Goal: Task Accomplishment & Management: Complete application form

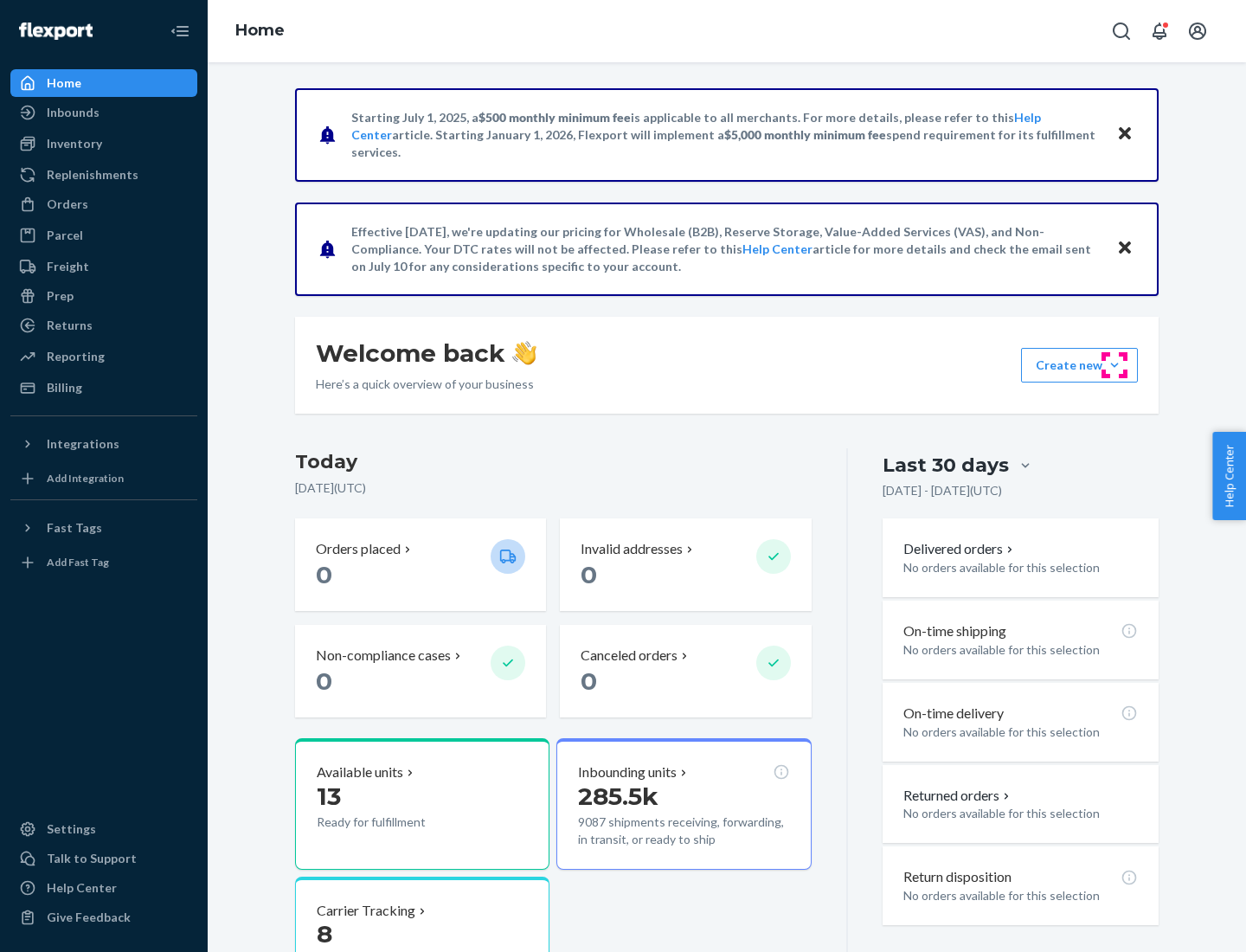
click at [1115, 365] on button "Create new Create new inbound Create new order Create new product" at bounding box center [1079, 365] width 117 height 35
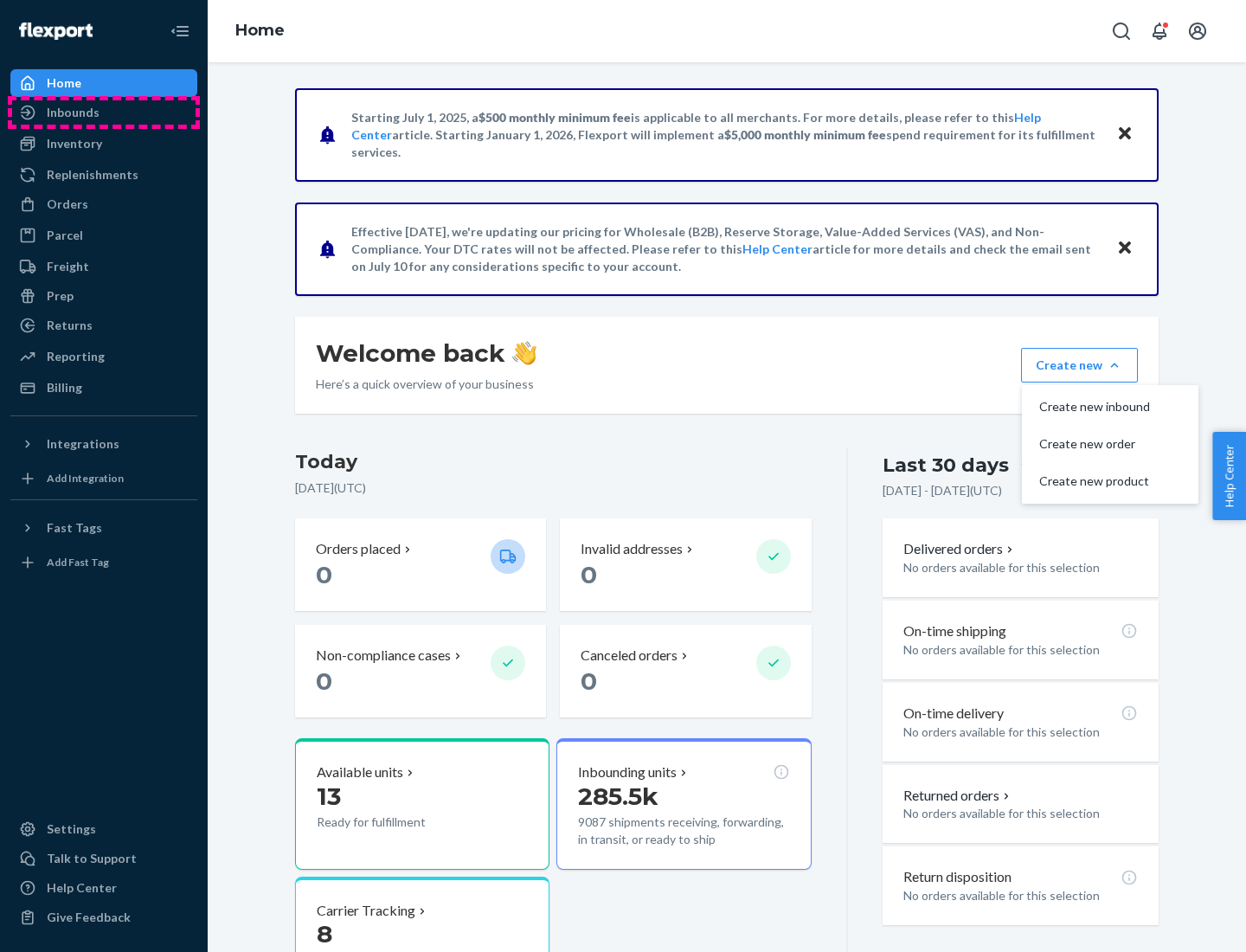
click at [104, 112] on div "Inbounds" at bounding box center [104, 112] width 183 height 24
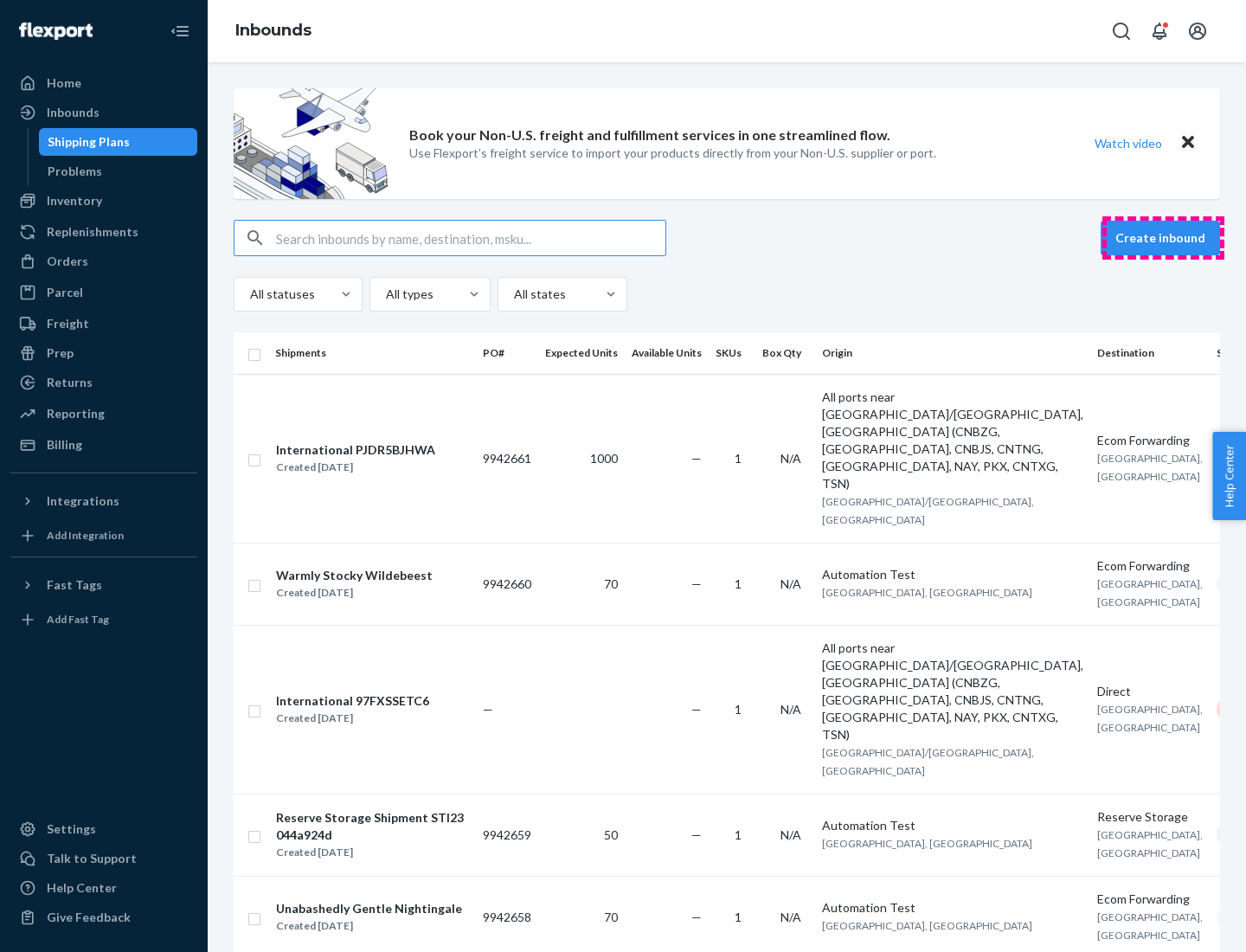
click at [1163, 238] on button "Create inbound" at bounding box center [1161, 238] width 120 height 35
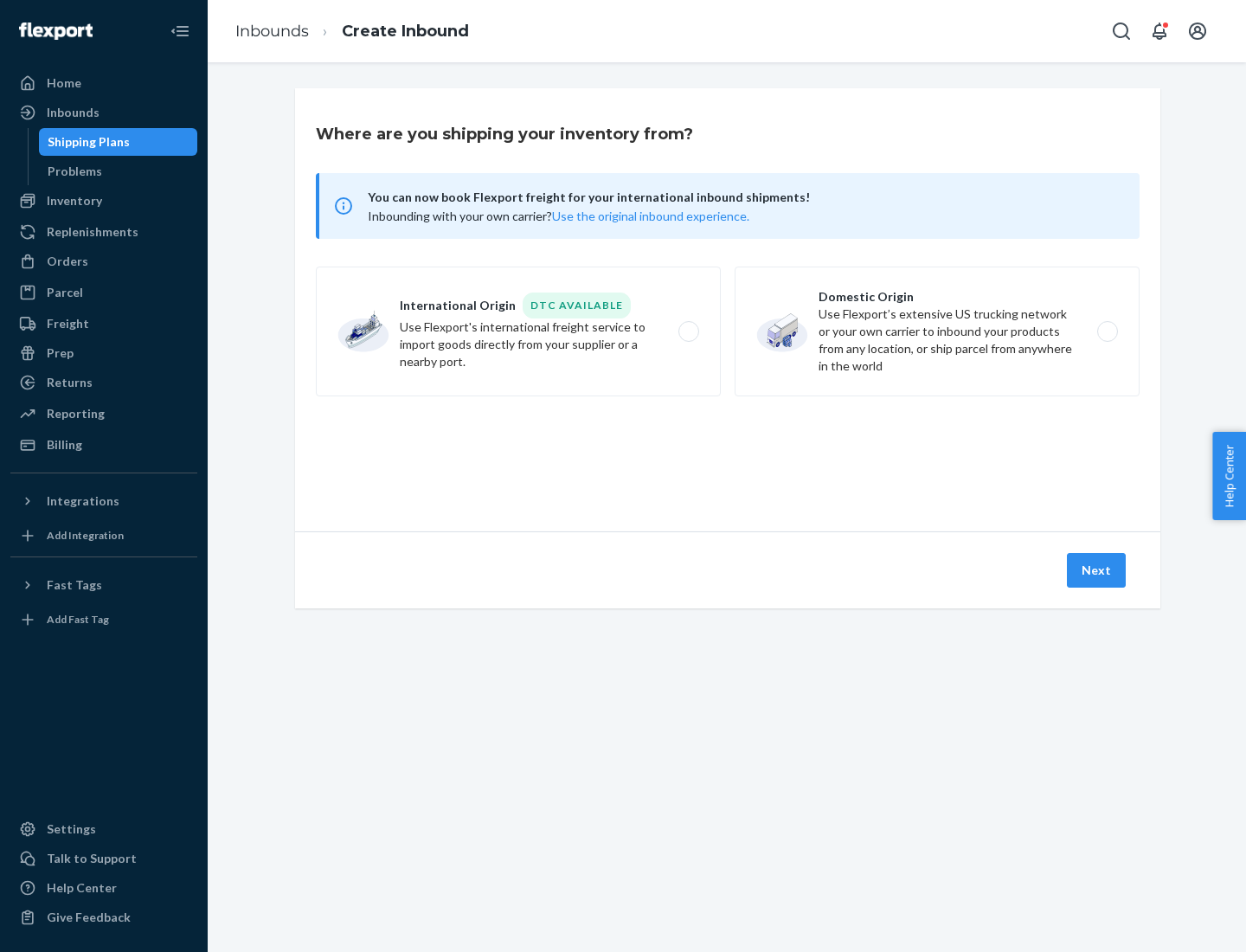
click at [937, 331] on label "Domestic Origin Use Flexport’s extensive US trucking network or your own carrie…" at bounding box center [937, 331] width 405 height 130
click at [1107, 331] on input "Domestic Origin Use Flexport’s extensive US trucking network or your own carrie…" at bounding box center [1112, 331] width 11 height 11
radio input "true"
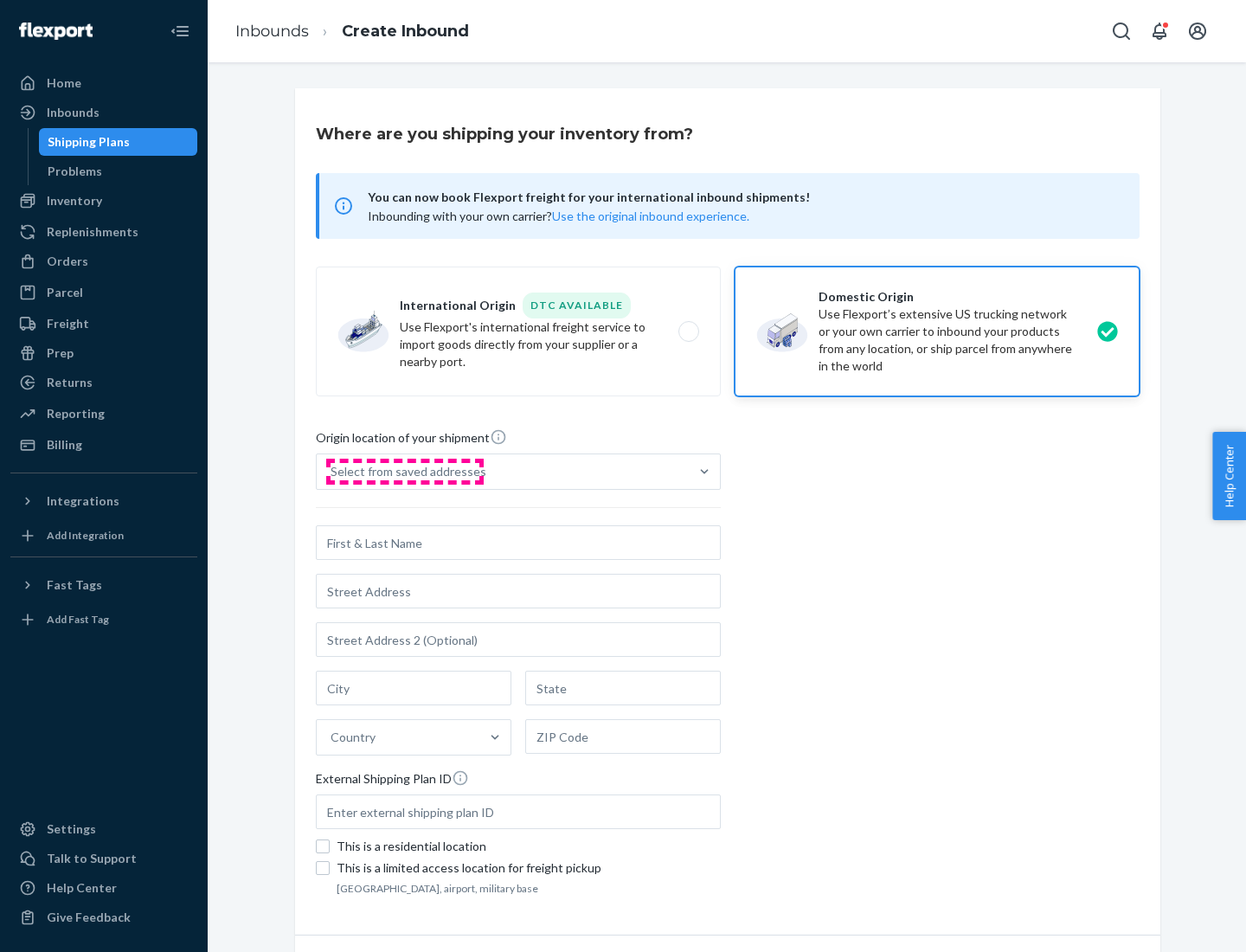
click at [404, 472] on div "Select from saved addresses" at bounding box center [408, 472] width 155 height 17
click at [332, 472] on input "Select from saved addresses" at bounding box center [331, 472] width 2 height 17
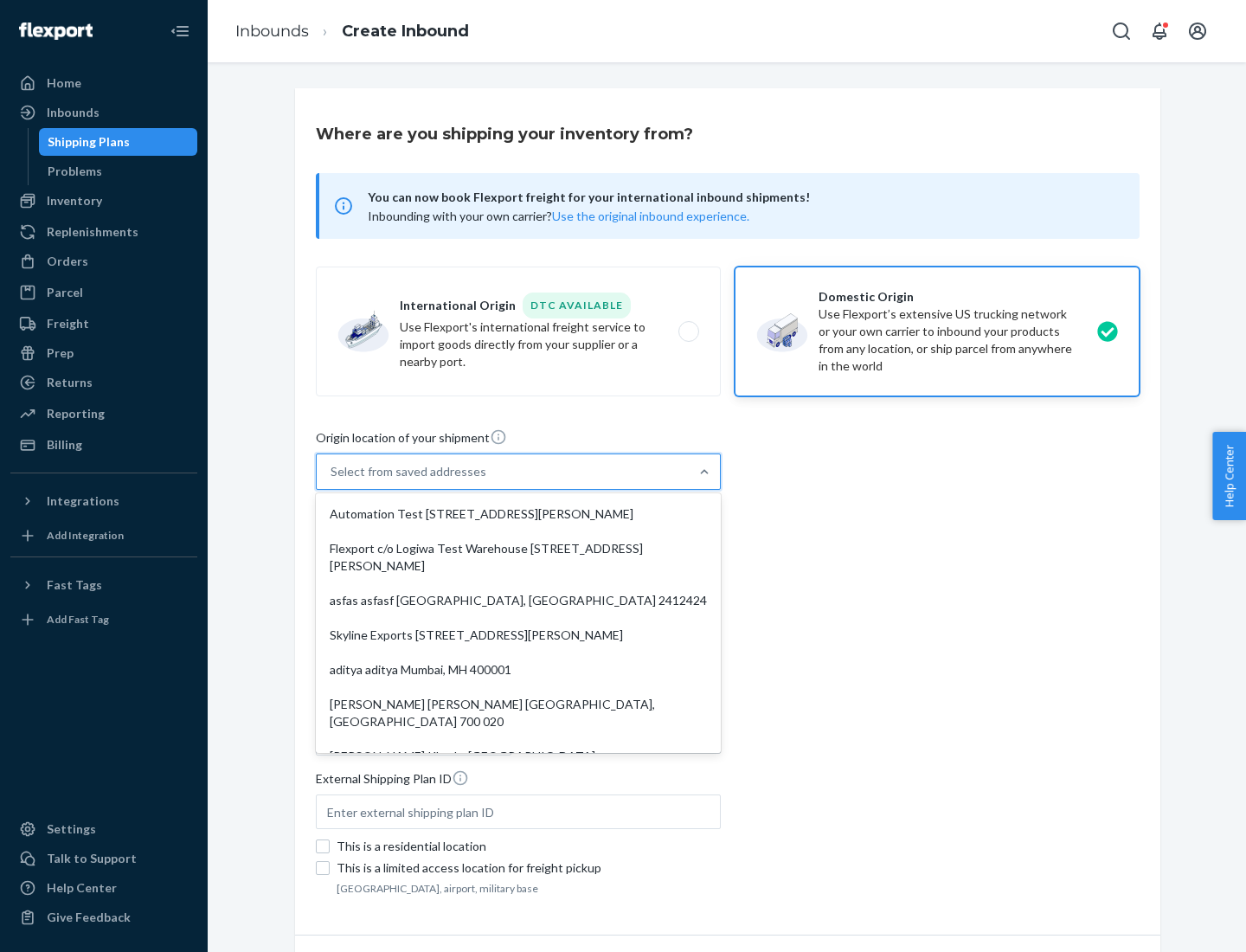
scroll to position [7, 0]
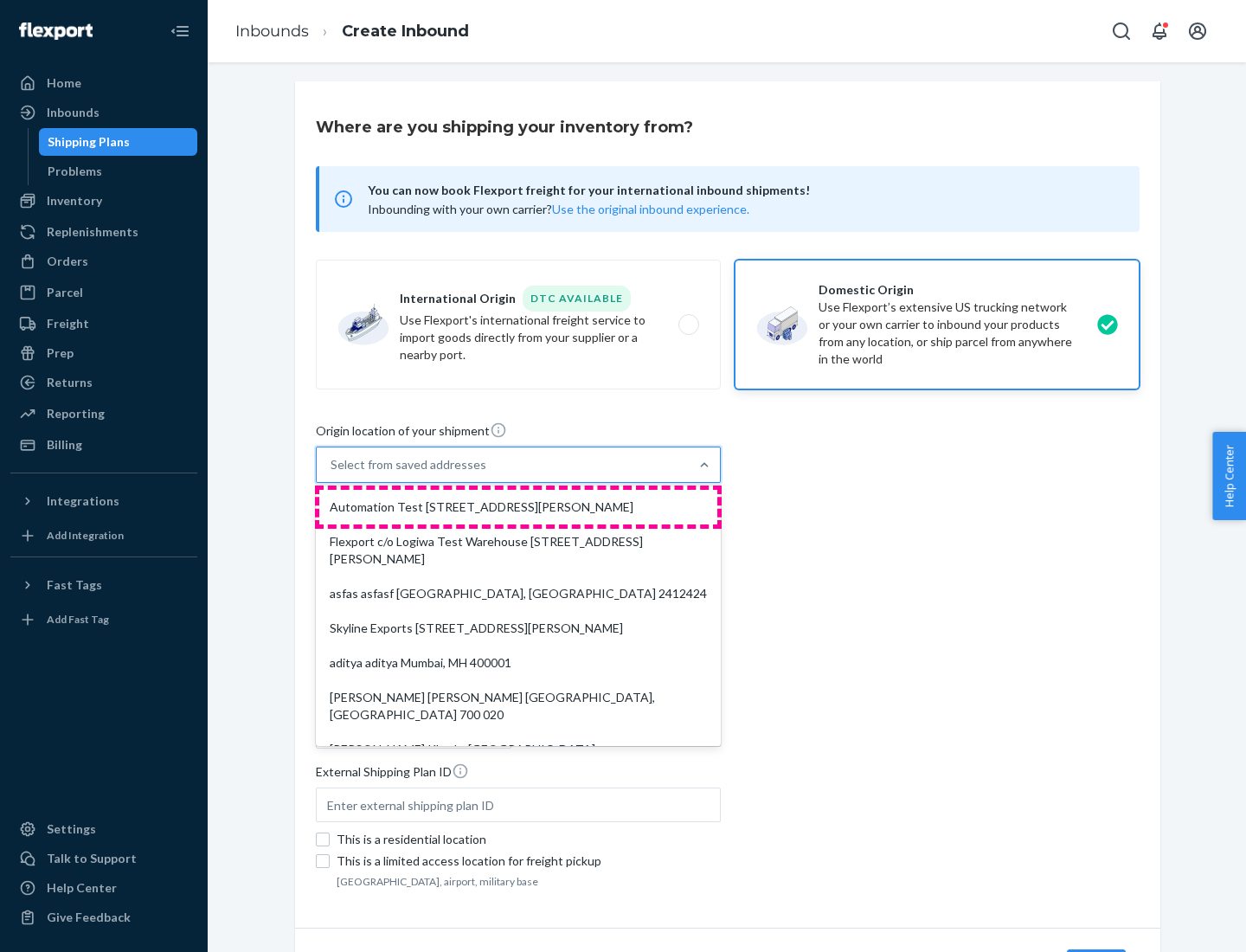
click at [519, 507] on div "Automation Test [STREET_ADDRESS][PERSON_NAME]" at bounding box center [518, 506] width 398 height 35
click at [332, 474] on input "option Automation Test [STREET_ADDRESS][PERSON_NAME]. 9 results available. Use …" at bounding box center [331, 464] width 2 height 17
type input "Automation Test"
type input "9th Floor"
type input "[GEOGRAPHIC_DATA]"
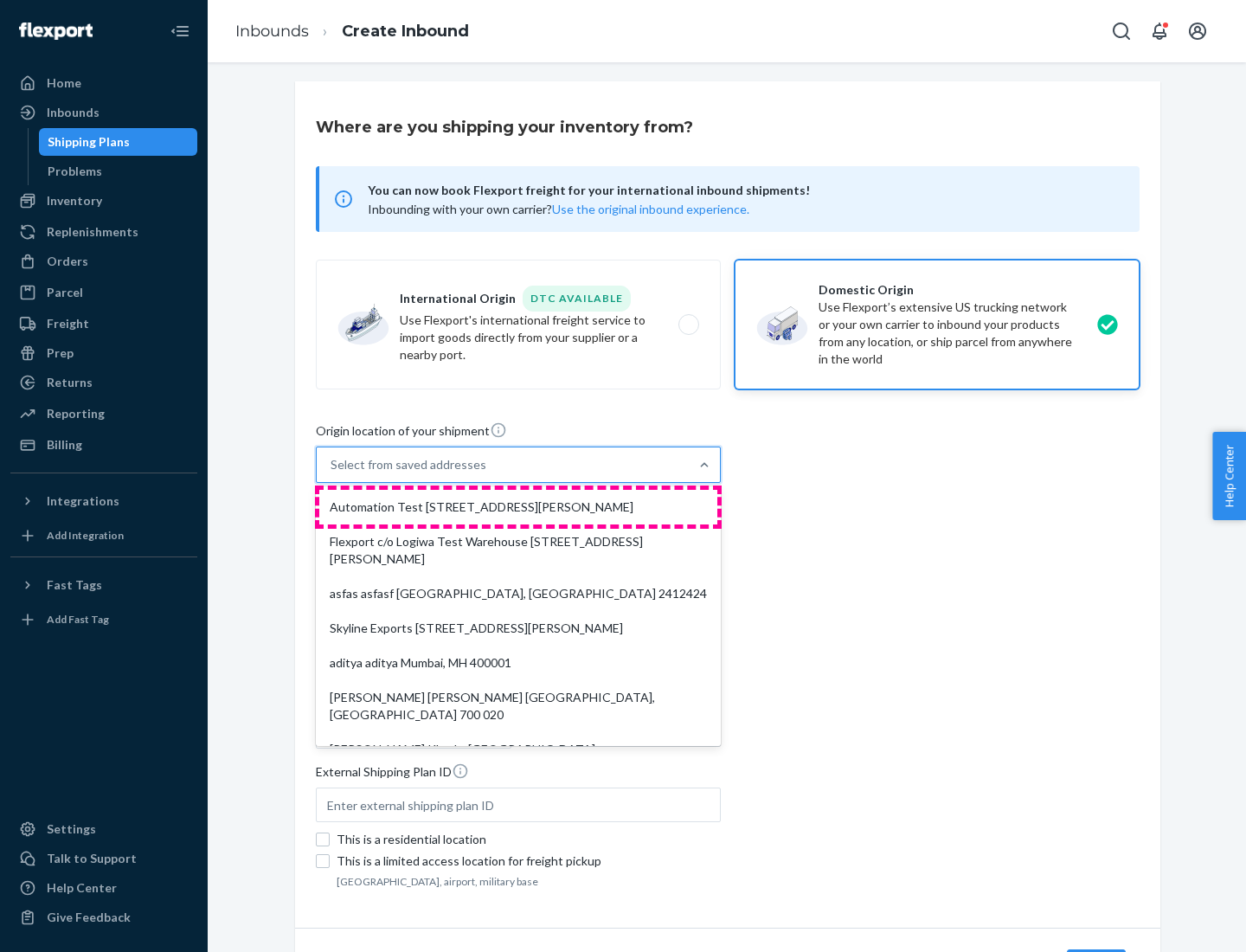
type input "CA"
type input "94104"
type input "[STREET_ADDRESS][PERSON_NAME]"
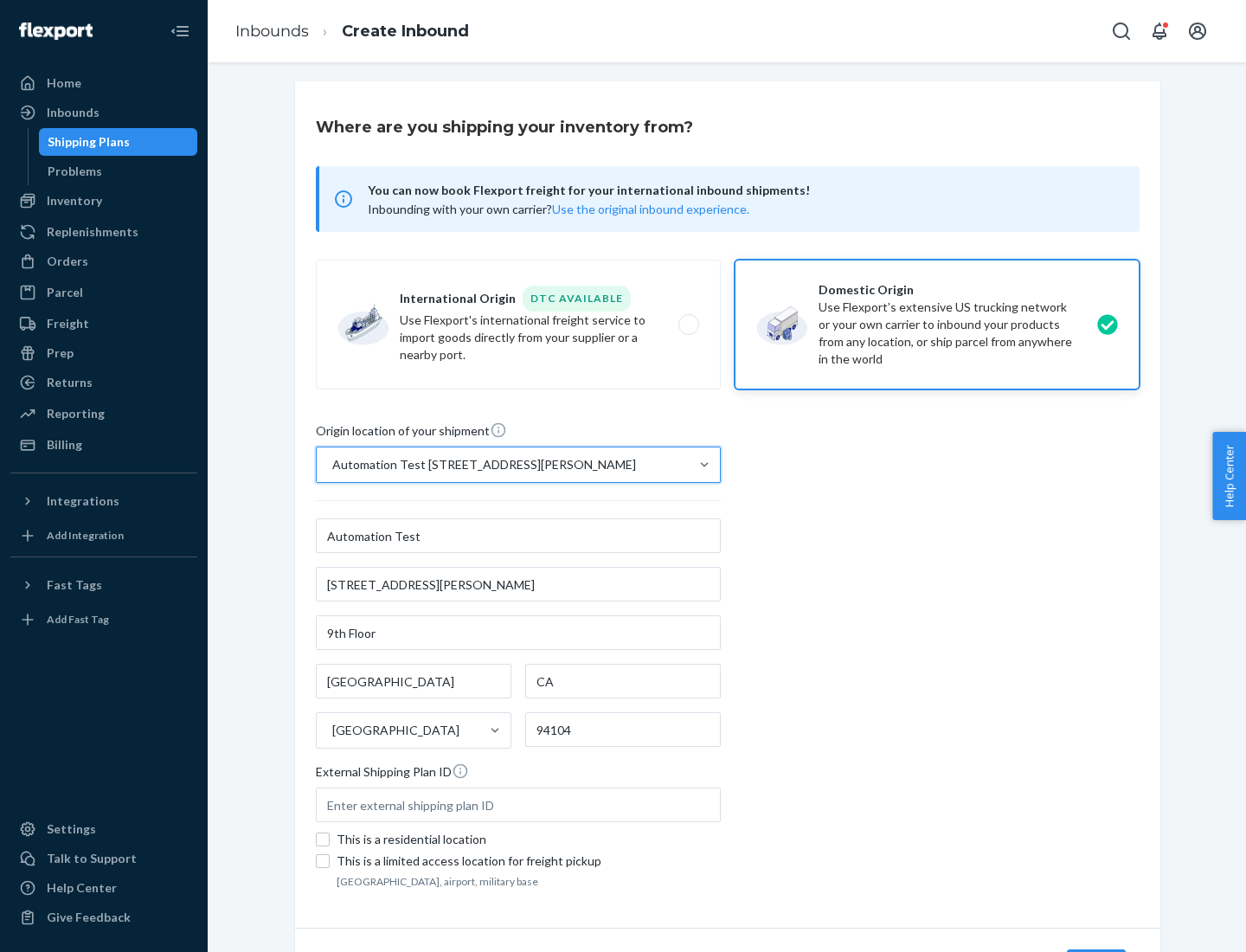
scroll to position [101, 0]
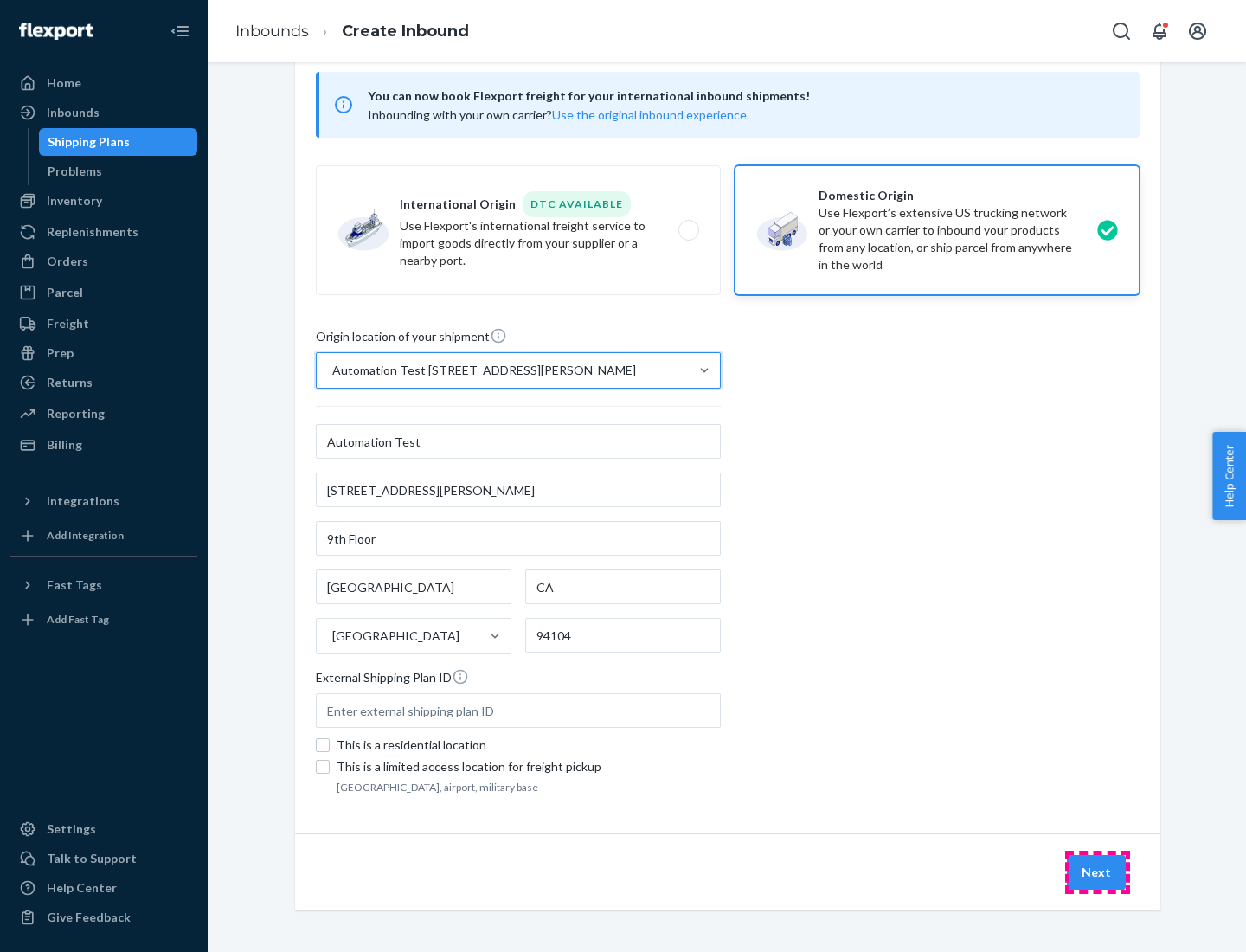
click at [1097, 872] on button "Next" at bounding box center [1096, 871] width 59 height 35
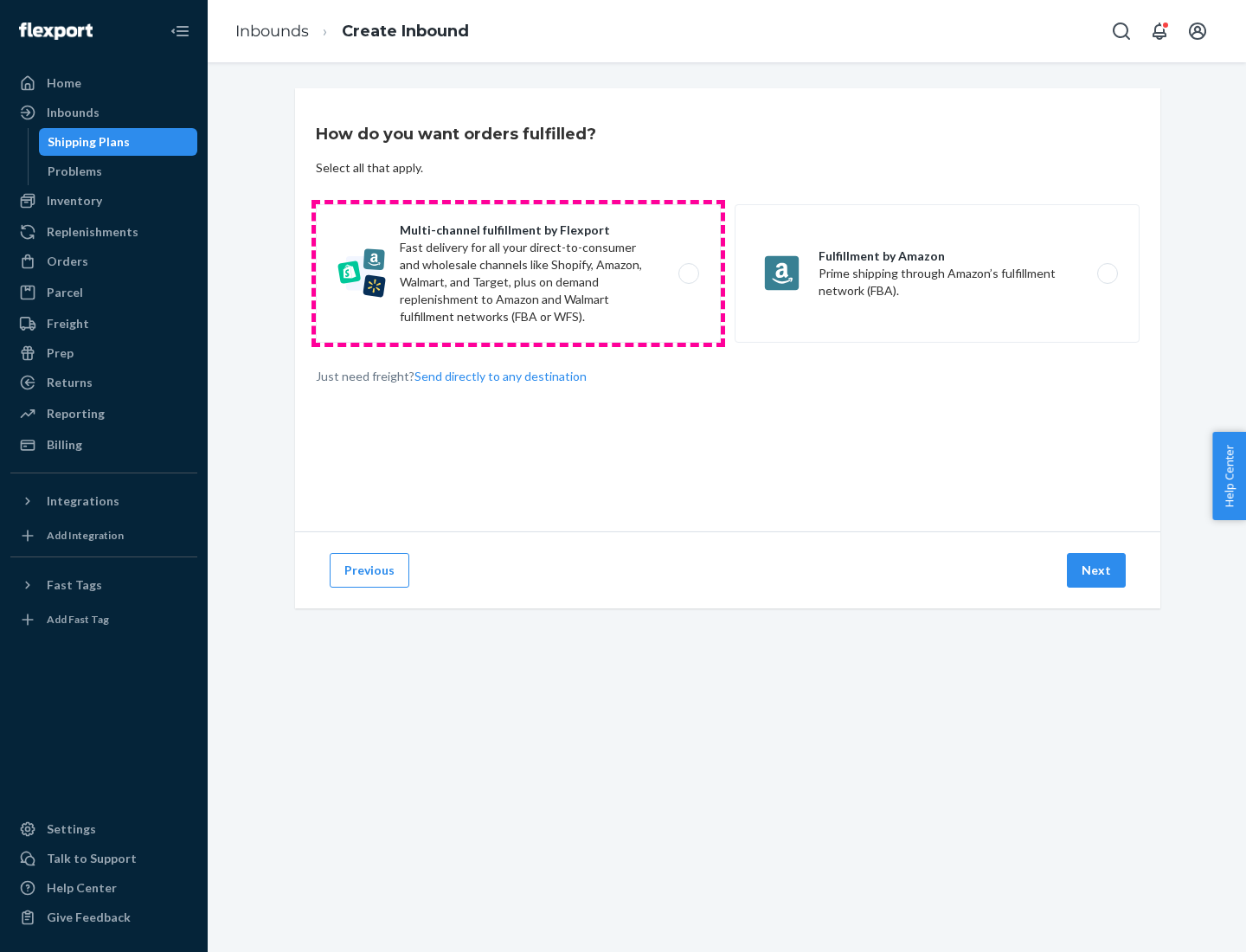
click at [519, 273] on label "Multi-channel fulfillment by Flexport Fast delivery for all your direct-to-cons…" at bounding box center [518, 273] width 405 height 139
click at [688, 273] on input "Multi-channel fulfillment by Flexport Fast delivery for all your direct-to-cons…" at bounding box center [694, 274] width 11 height 11
radio input "true"
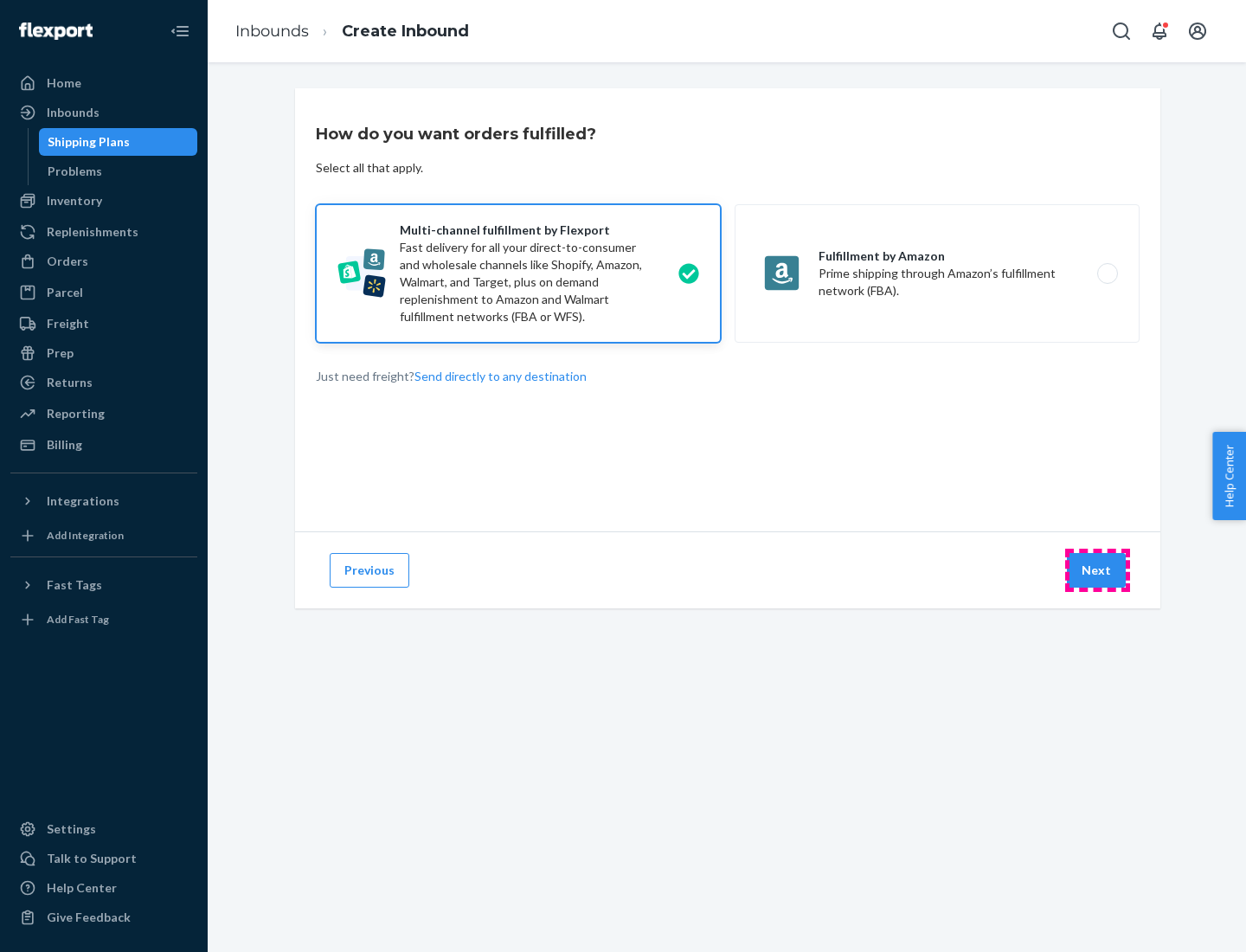
click at [1097, 570] on button "Next" at bounding box center [1096, 570] width 59 height 35
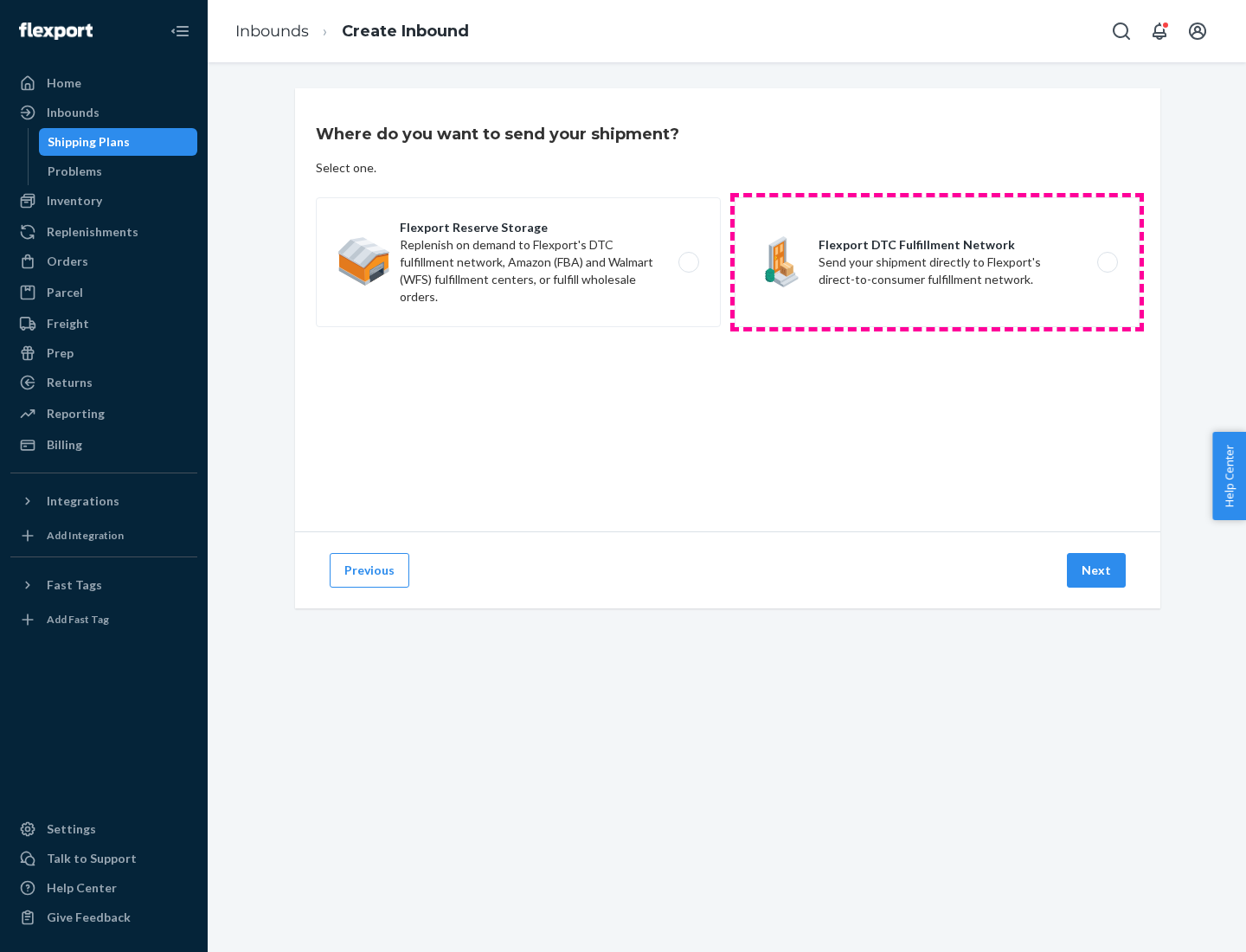
click at [937, 262] on label "Flexport DTC Fulfillment Network Send your shipment directly to Flexport's dire…" at bounding box center [937, 262] width 405 height 130
click at [1107, 262] on input "Flexport DTC Fulfillment Network Send your shipment directly to Flexport's dire…" at bounding box center [1112, 263] width 11 height 11
radio input "true"
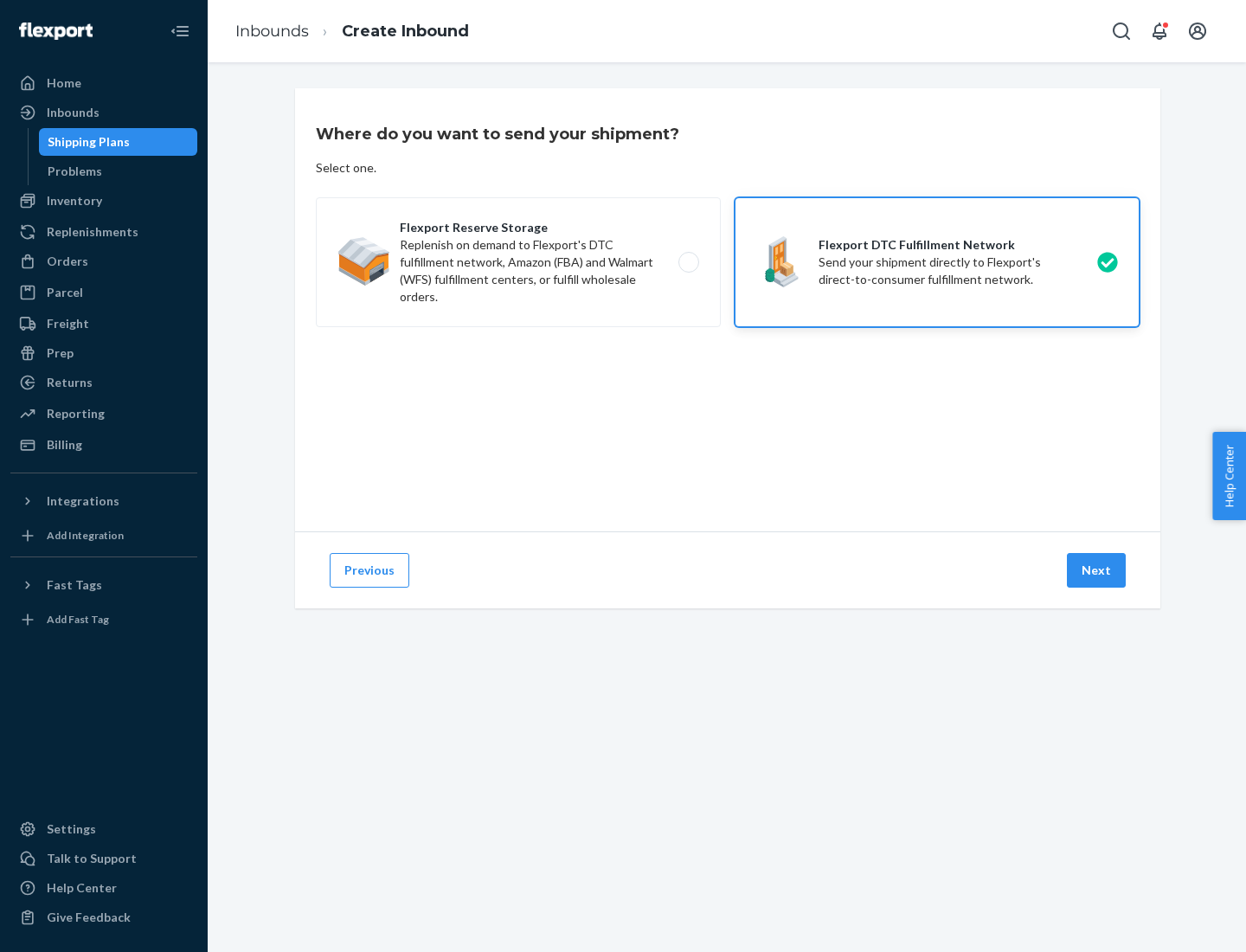
click at [1097, 570] on button "Next" at bounding box center [1096, 570] width 59 height 35
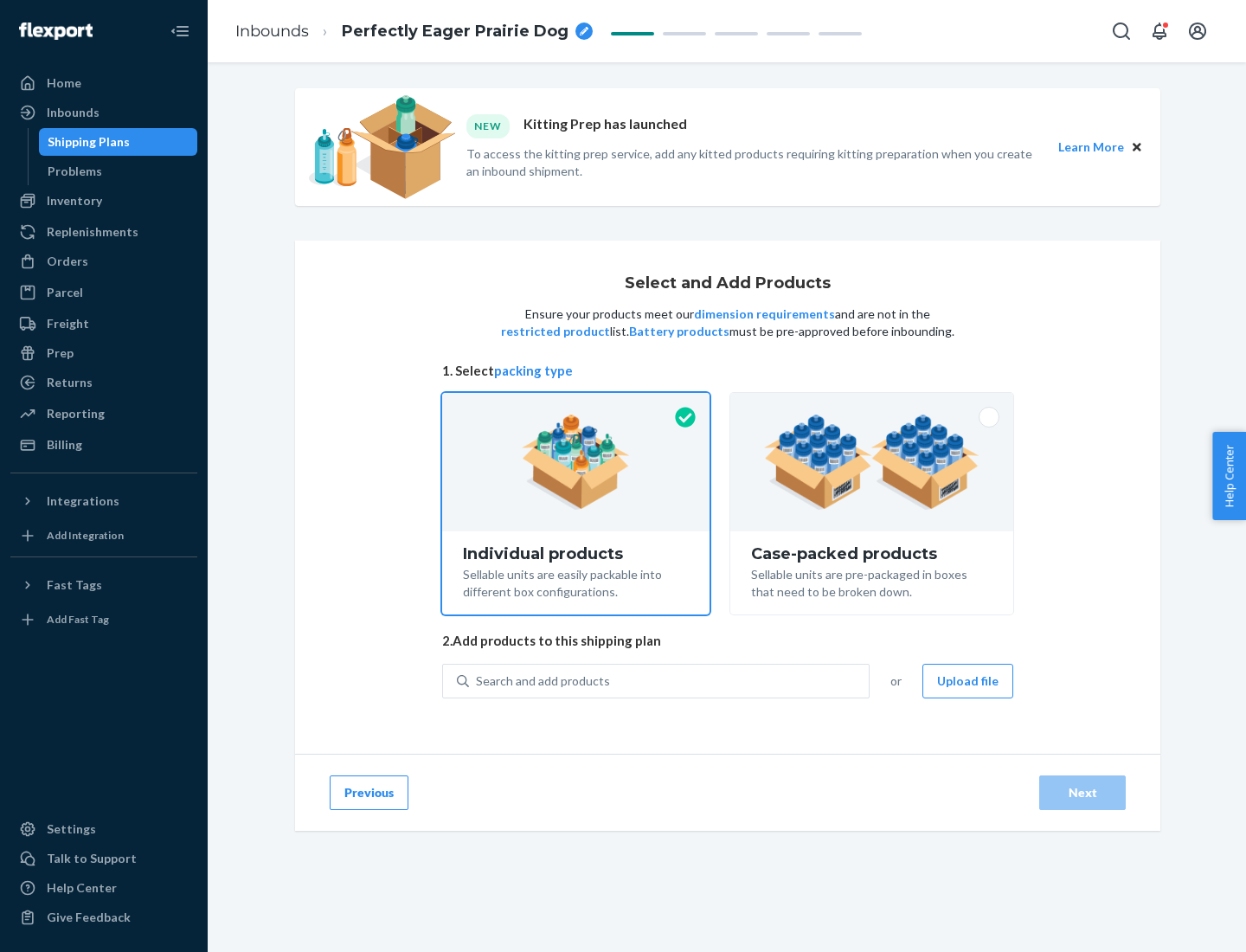
click at [872, 462] on img at bounding box center [872, 462] width 215 height 95
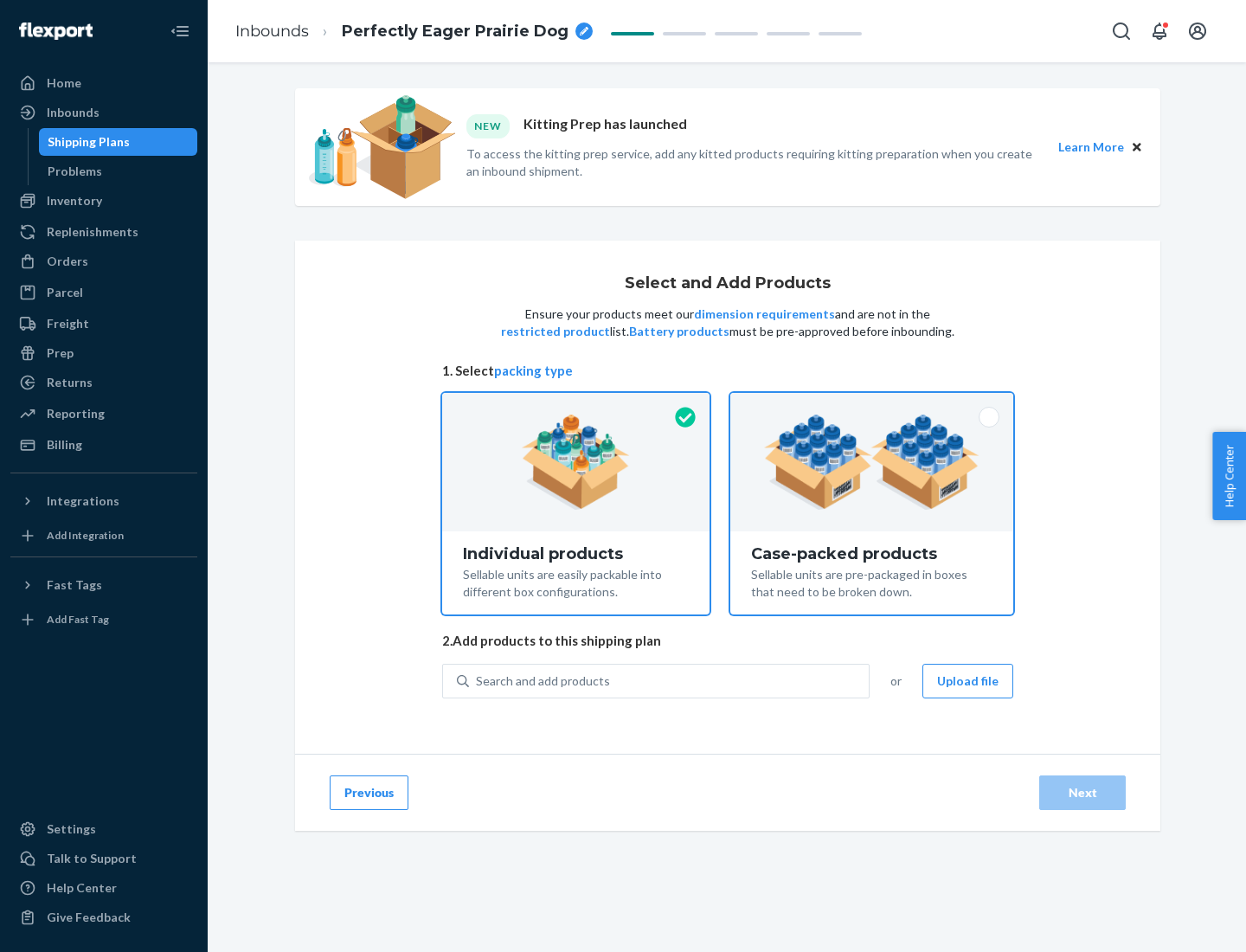
click at [872, 404] on input "Case-packed products Sellable units are pre-packaged in boxes that need to be b…" at bounding box center [872, 399] width 11 height 11
radio input "true"
radio input "false"
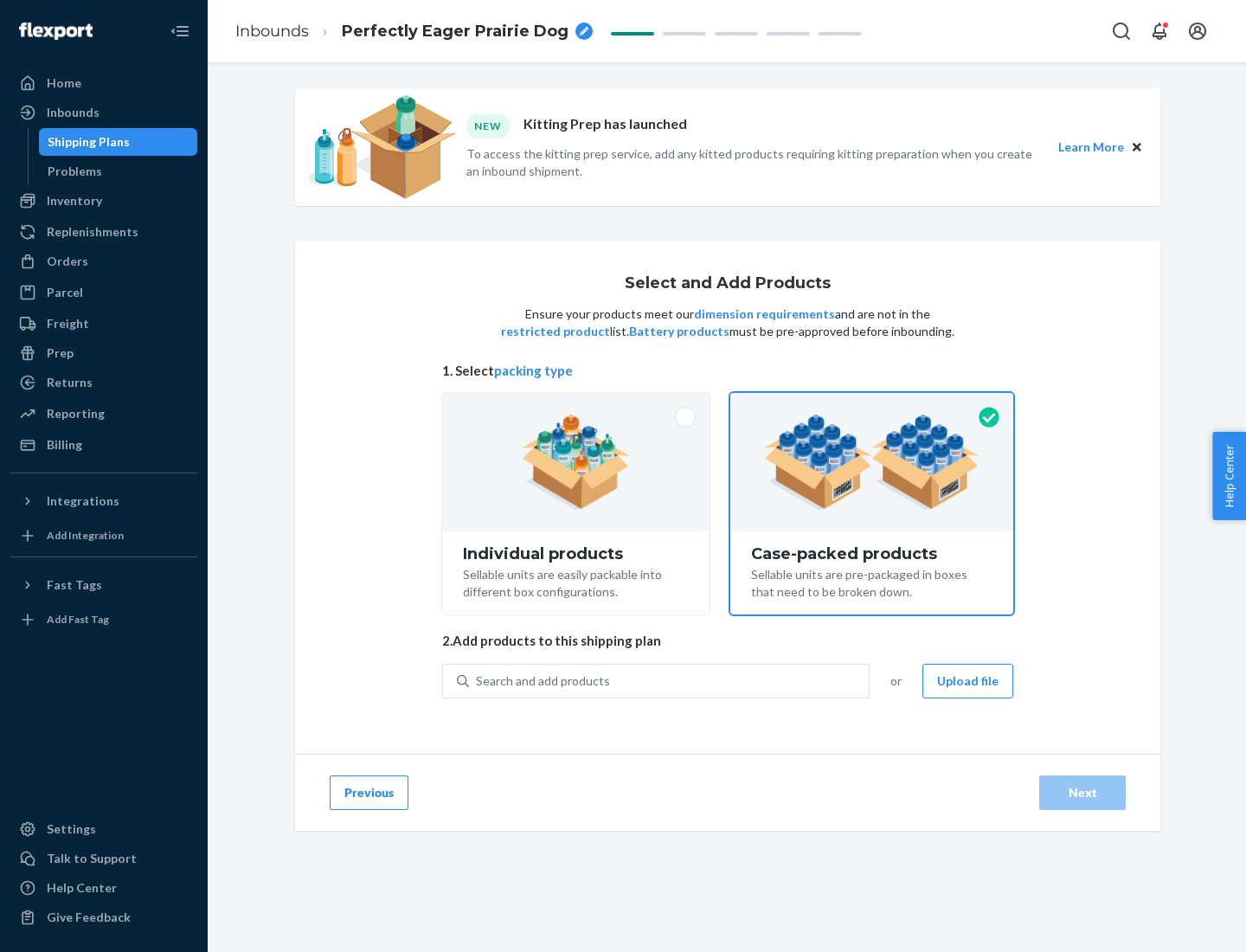
click at [669, 681] on div "Search and add products" at bounding box center [668, 681] width 400 height 31
click at [477, 681] on input "Search and add products" at bounding box center [476, 681] width 2 height 17
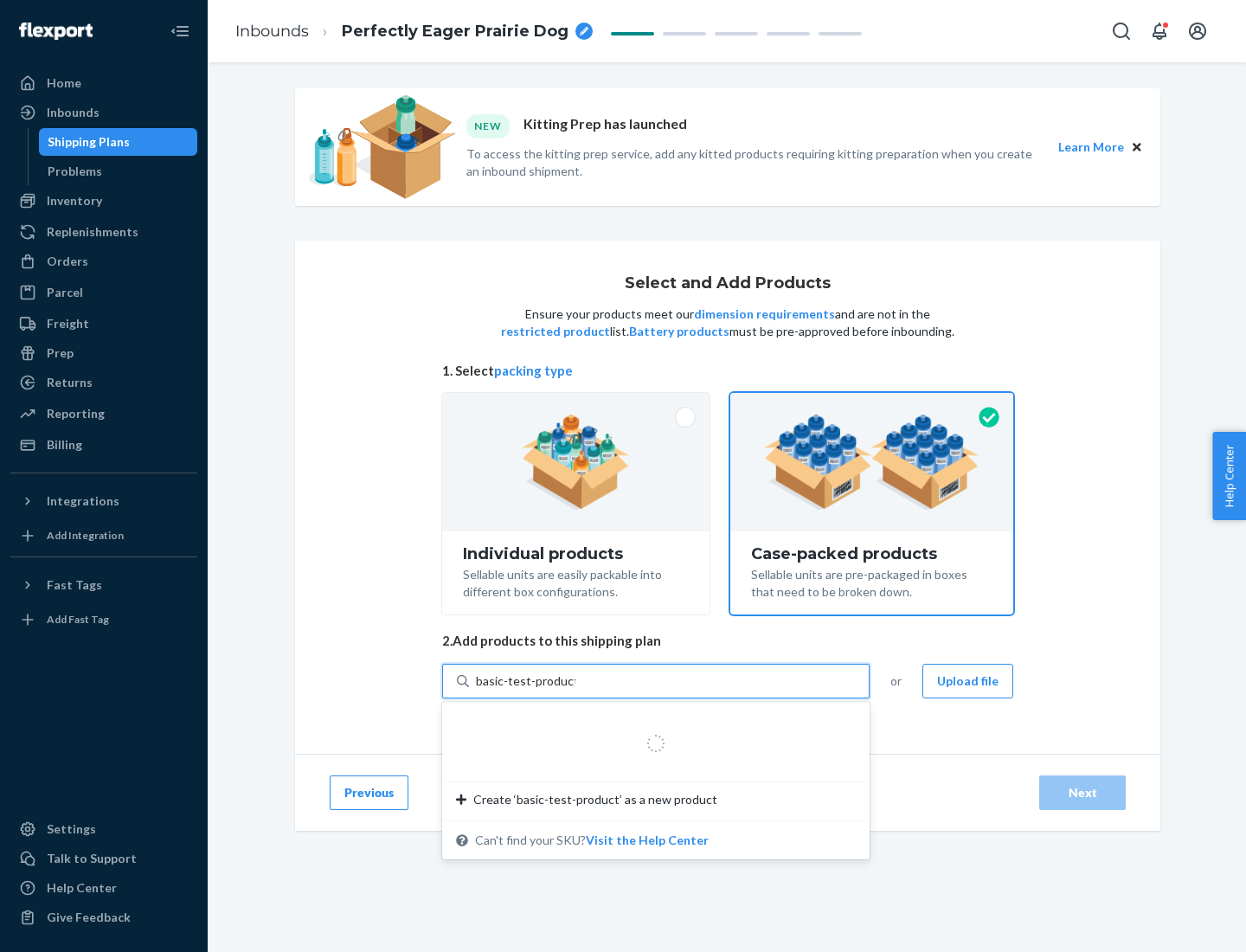
type input "basic-test-product-1"
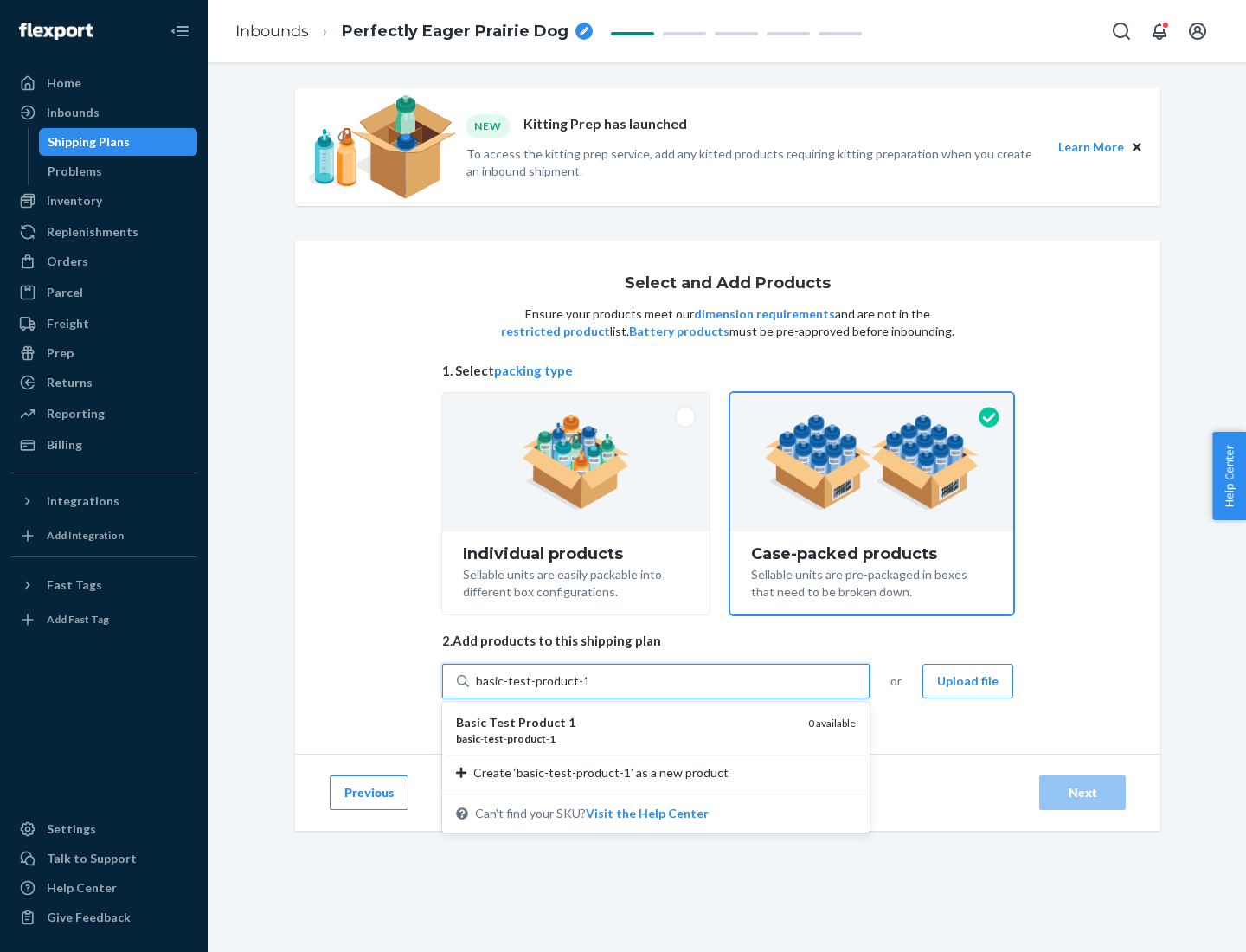
click at [625, 738] on div "basic - test - product - 1" at bounding box center [624, 739] width 338 height 15
click at [587, 690] on input "basic-test-product-1" at bounding box center [531, 681] width 110 height 17
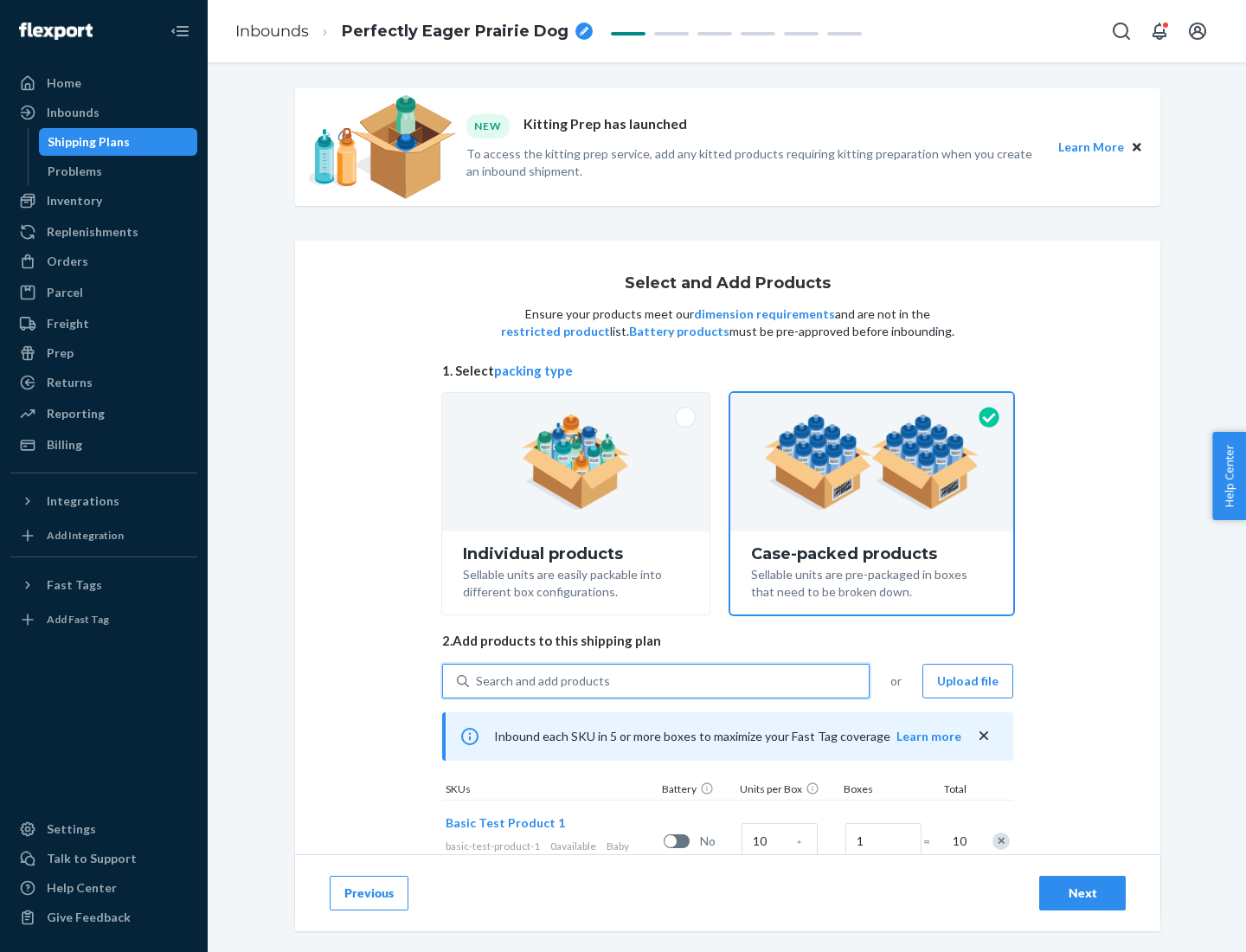
scroll to position [63, 0]
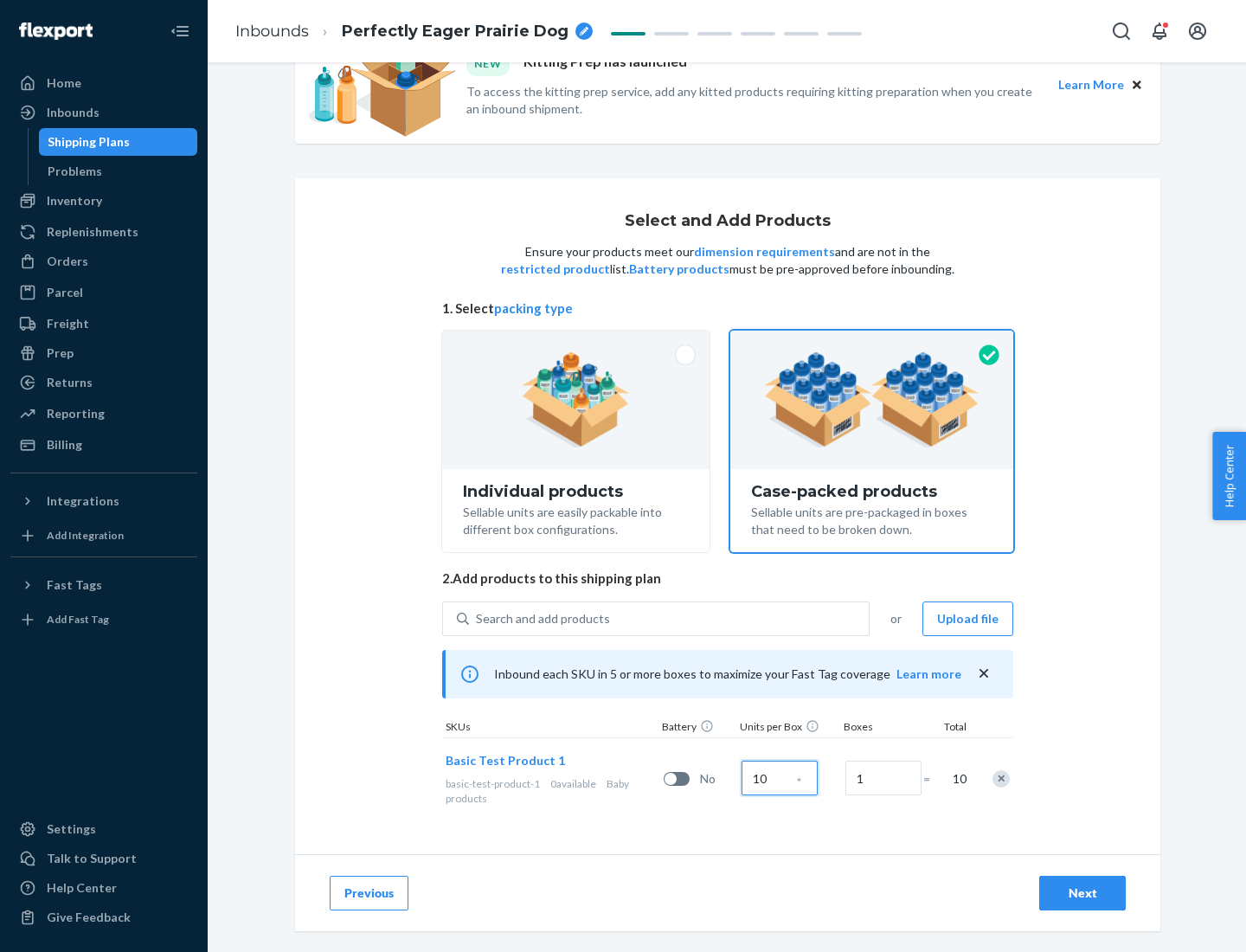
type input "10"
type input "7"
click at [1082, 893] on div "Next" at bounding box center [1082, 893] width 57 height 17
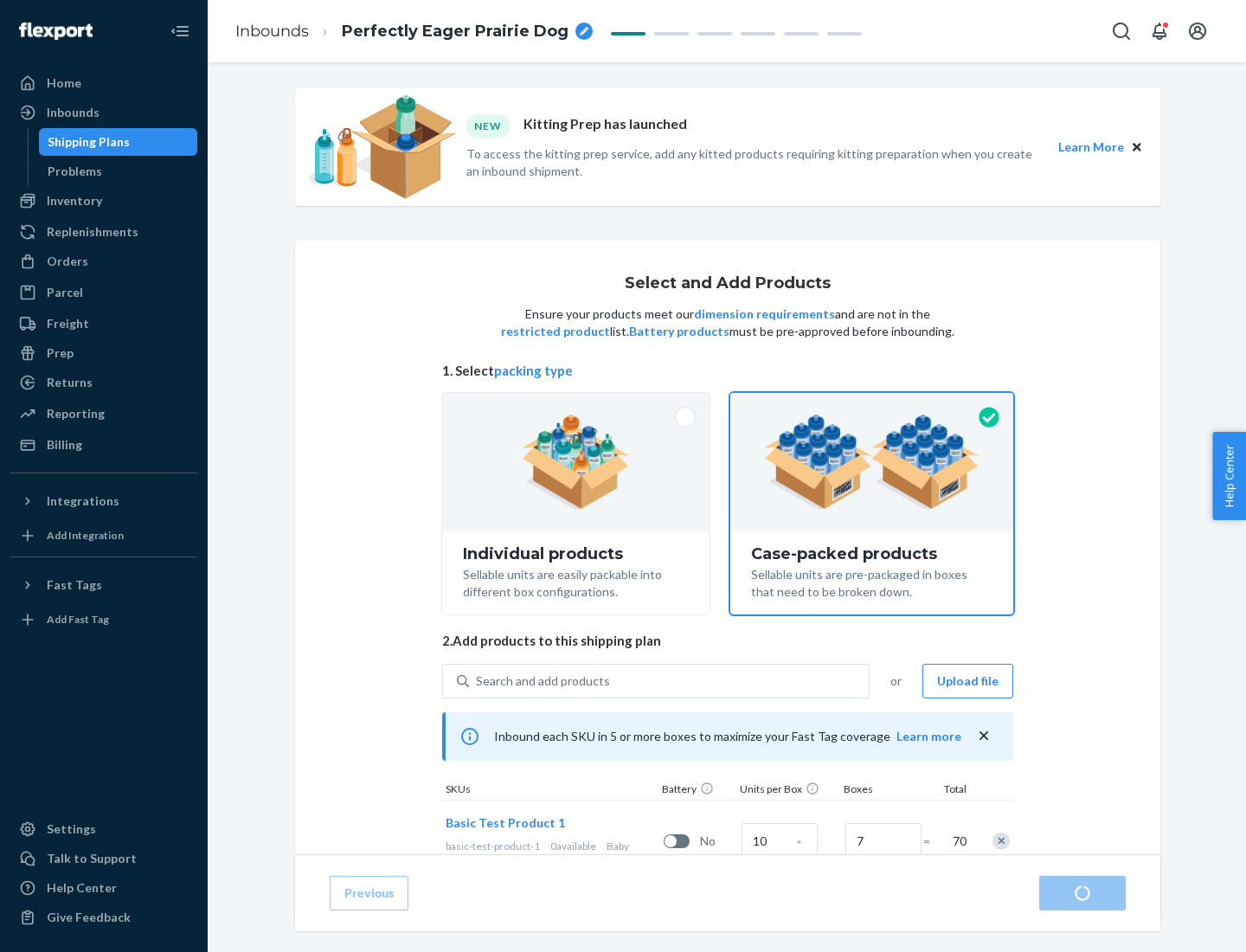
radio input "true"
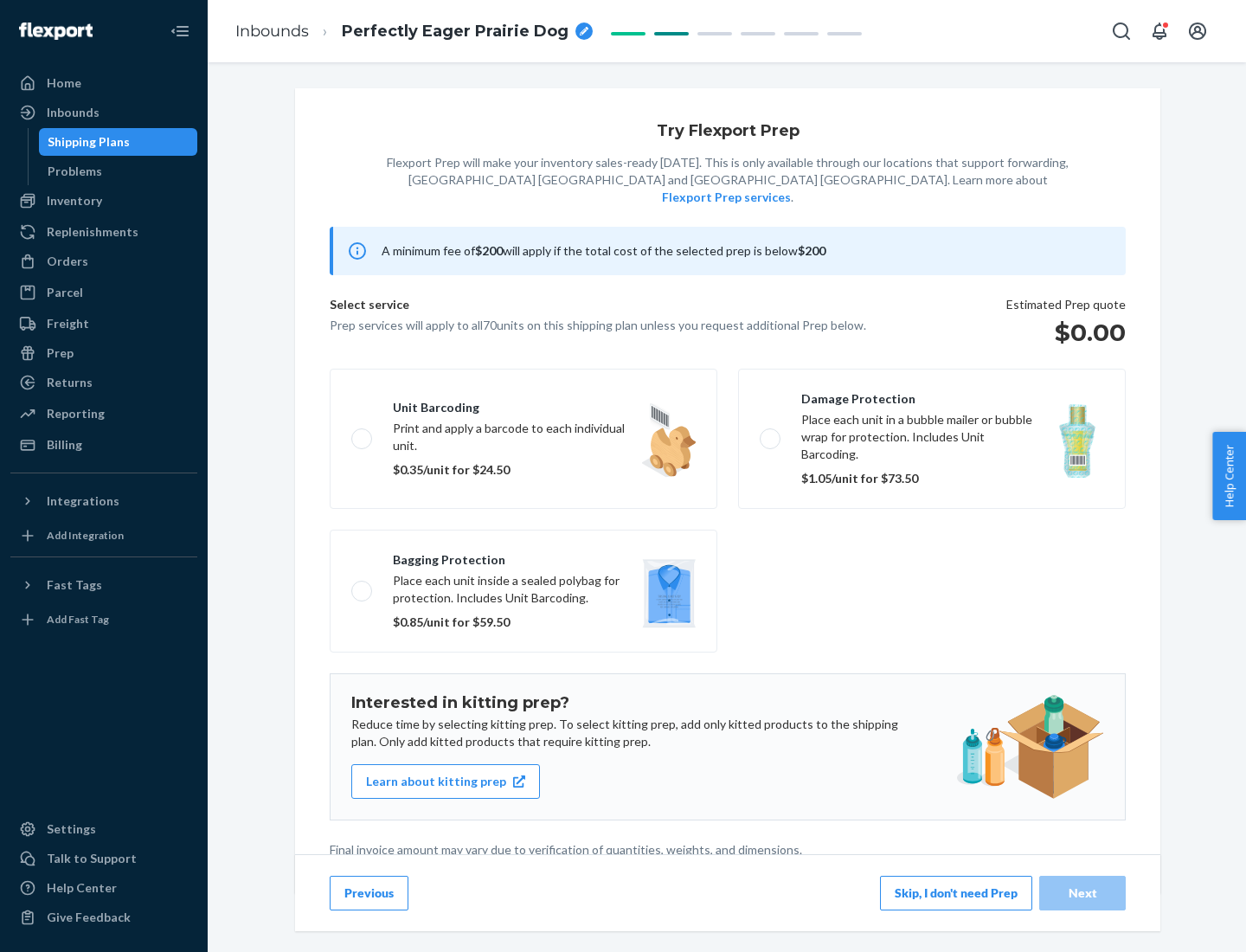
scroll to position [5, 0]
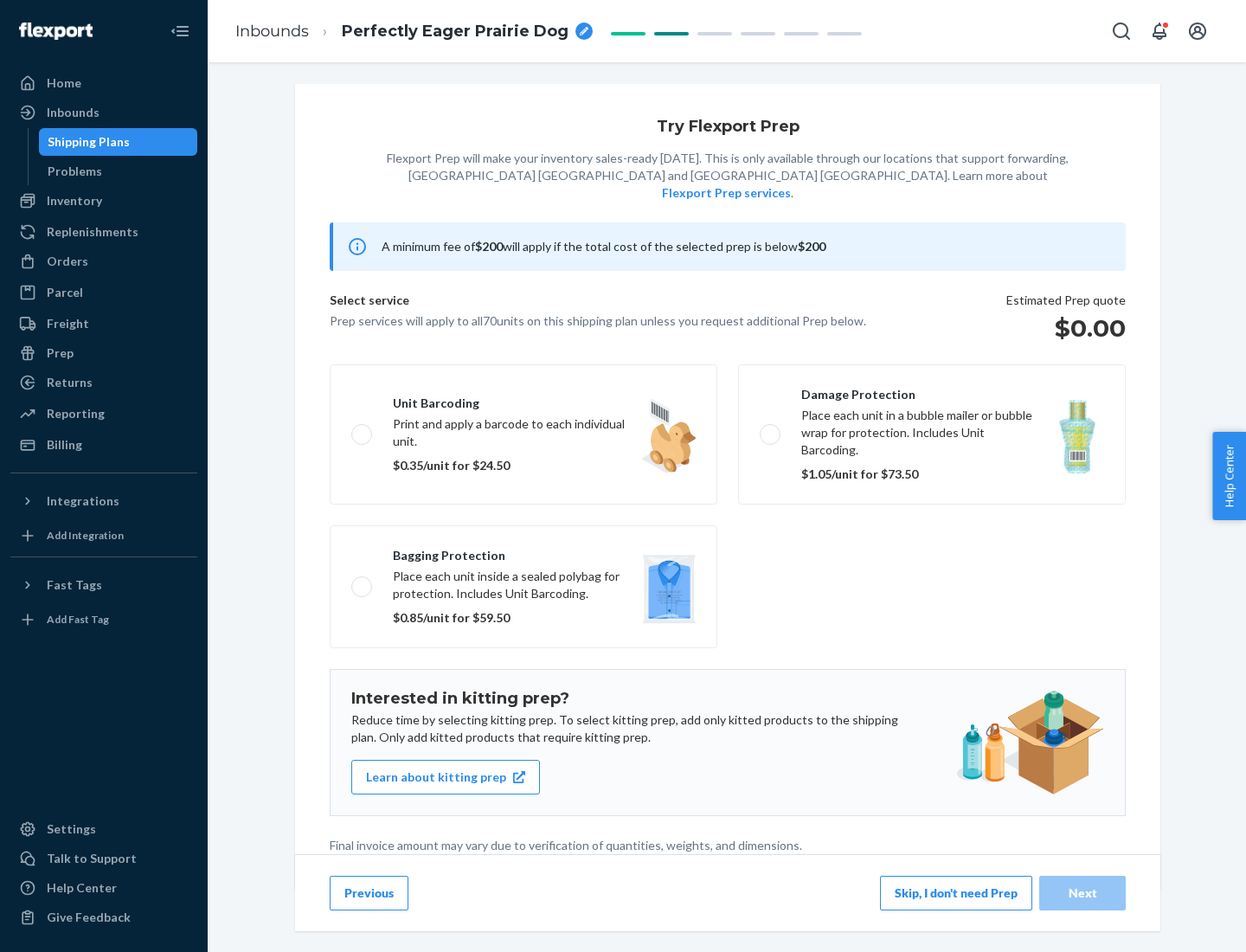
click at [523, 551] on label "Bagging protection Place each unit inside a sealed polybag for protection. Incl…" at bounding box center [523, 586] width 388 height 123
click at [362, 580] on input "Bagging protection Place each unit inside a sealed polybag for protection. Incl…" at bounding box center [357, 586] width 11 height 11
checkbox input "true"
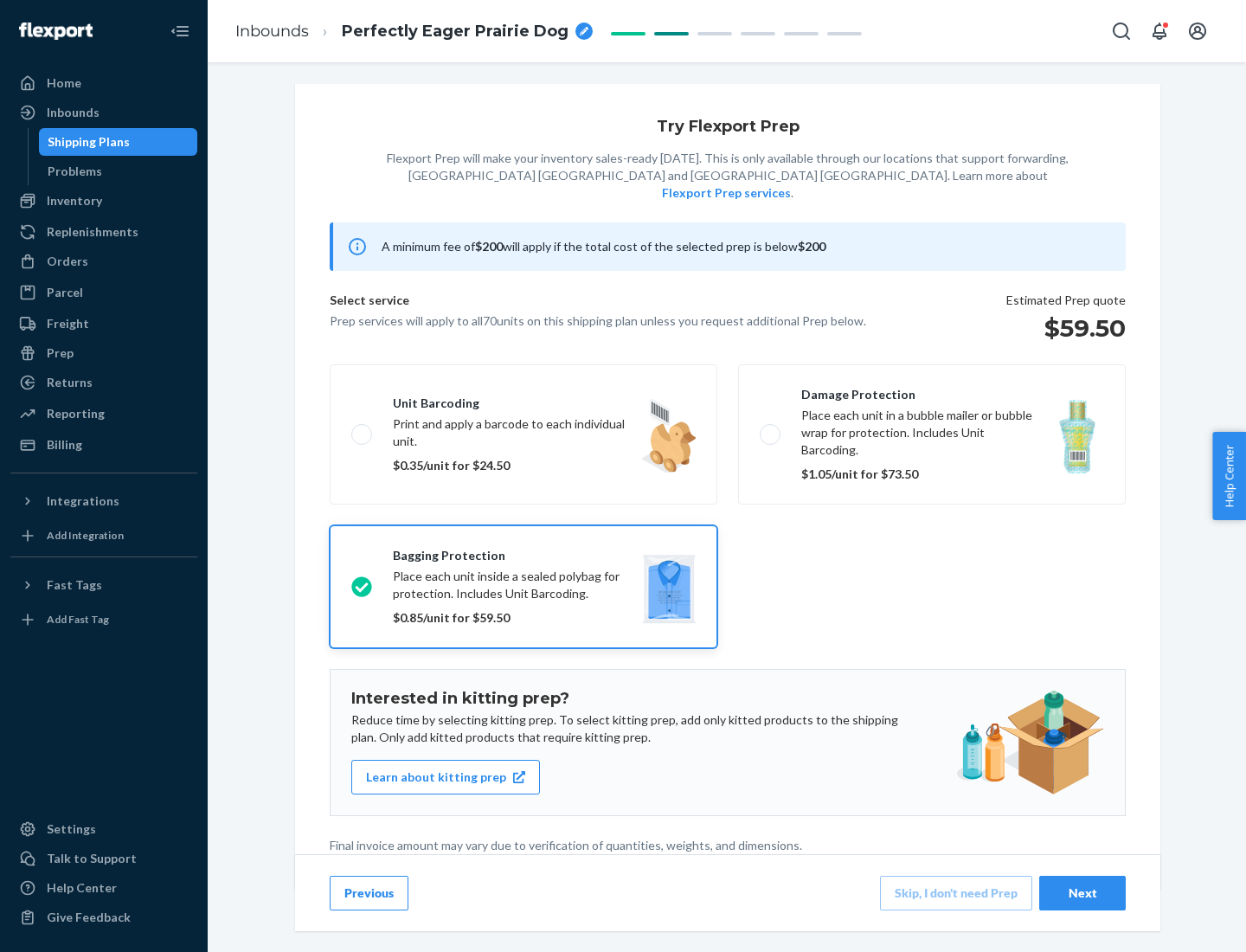
click at [1082, 892] on div "Next" at bounding box center [1082, 893] width 57 height 17
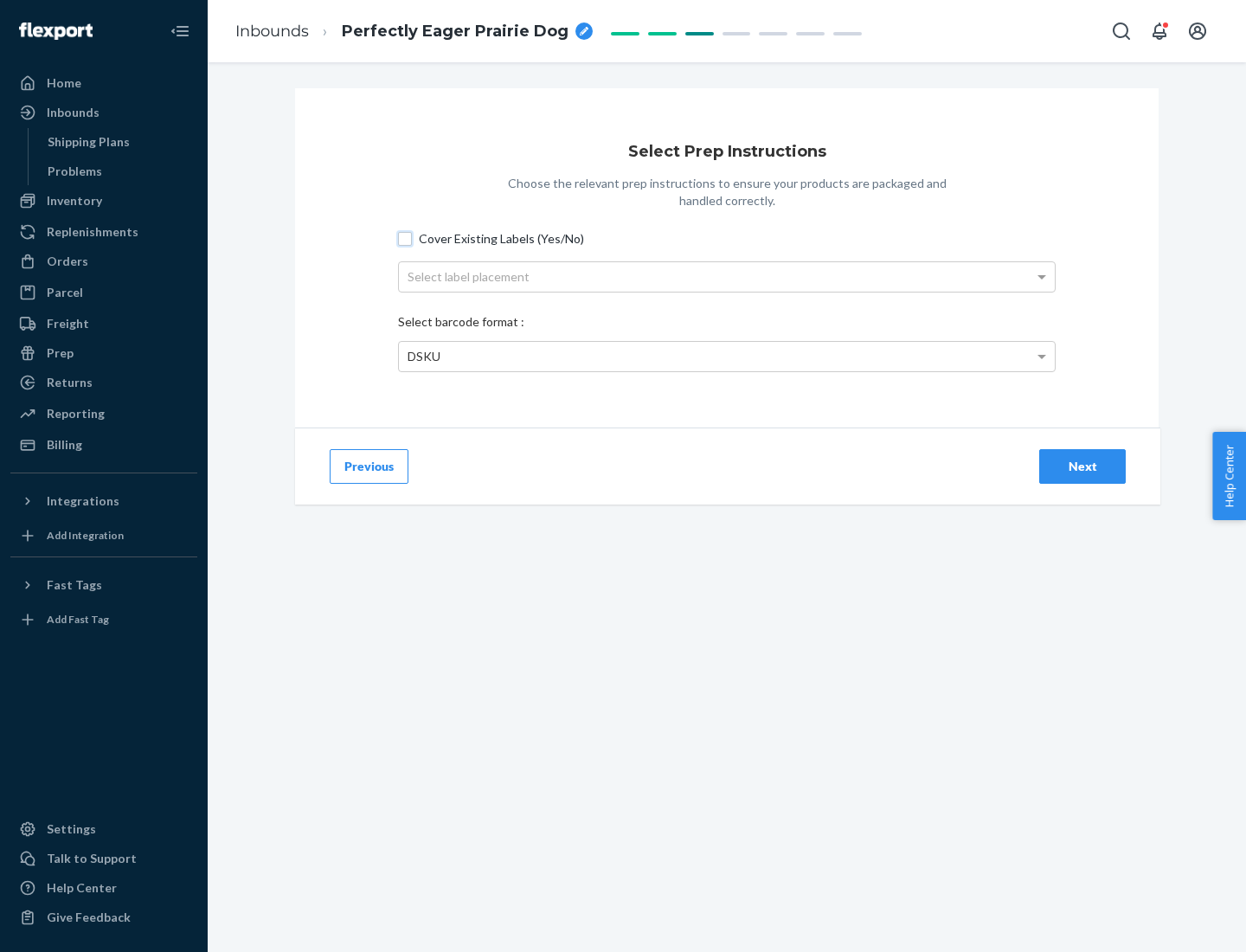
click at [405, 238] on input "Cover Existing Labels (Yes/No)" at bounding box center [404, 239] width 14 height 14
checkbox input "true"
click at [726, 276] on div "Select label placement" at bounding box center [726, 276] width 656 height 29
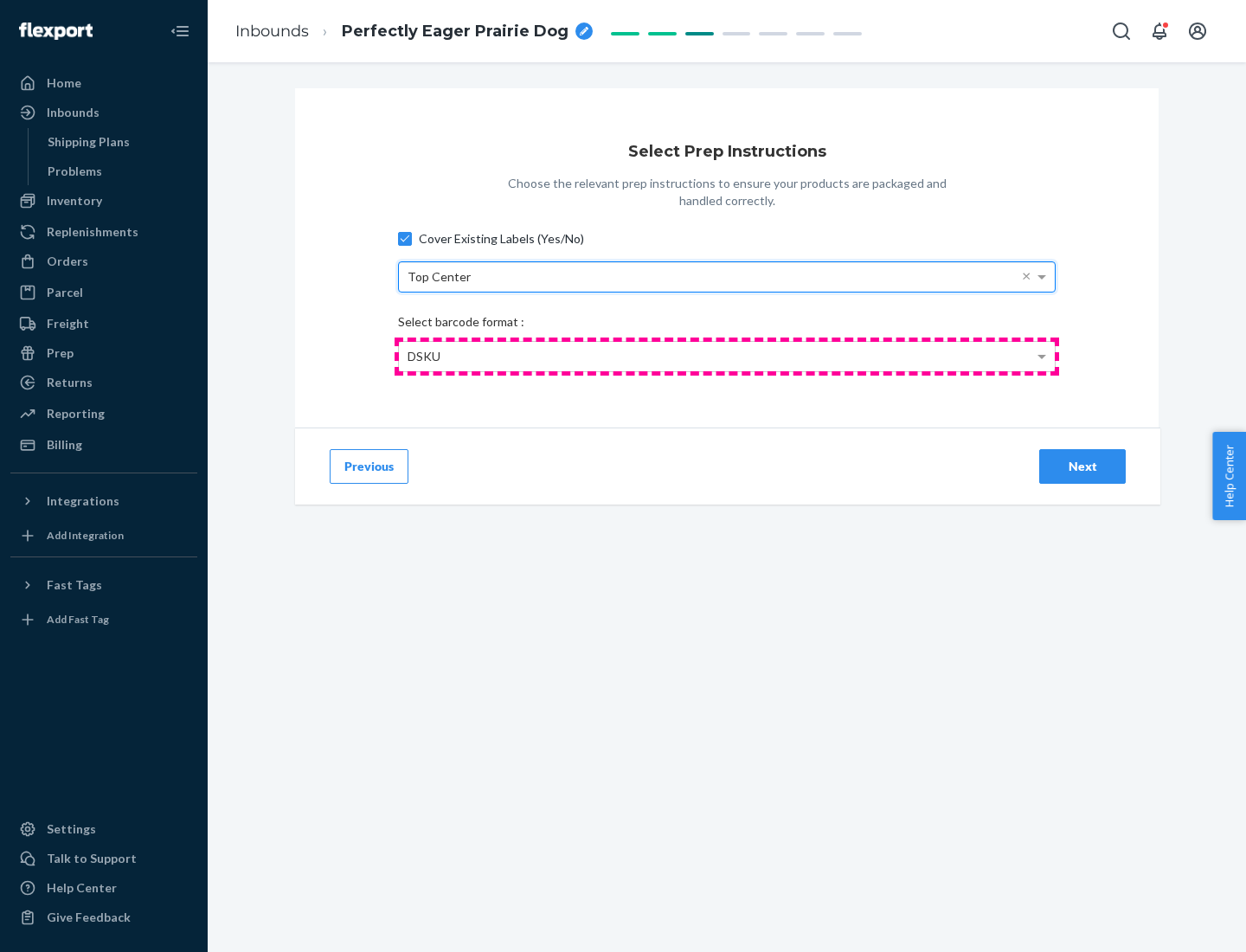
click at [726, 356] on div "DSKU" at bounding box center [726, 356] width 656 height 29
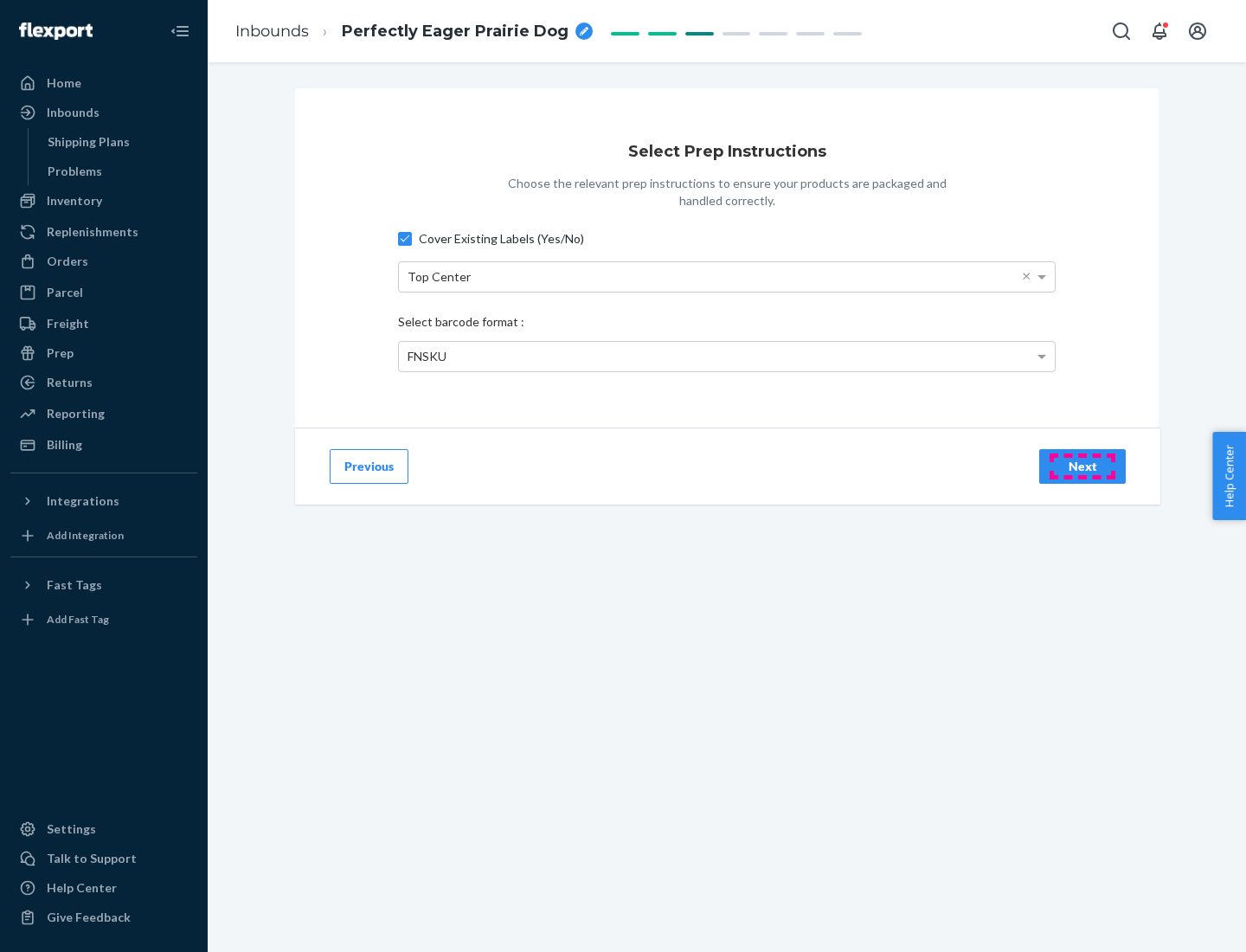
click at [1082, 465] on div "Next" at bounding box center [1082, 466] width 57 height 17
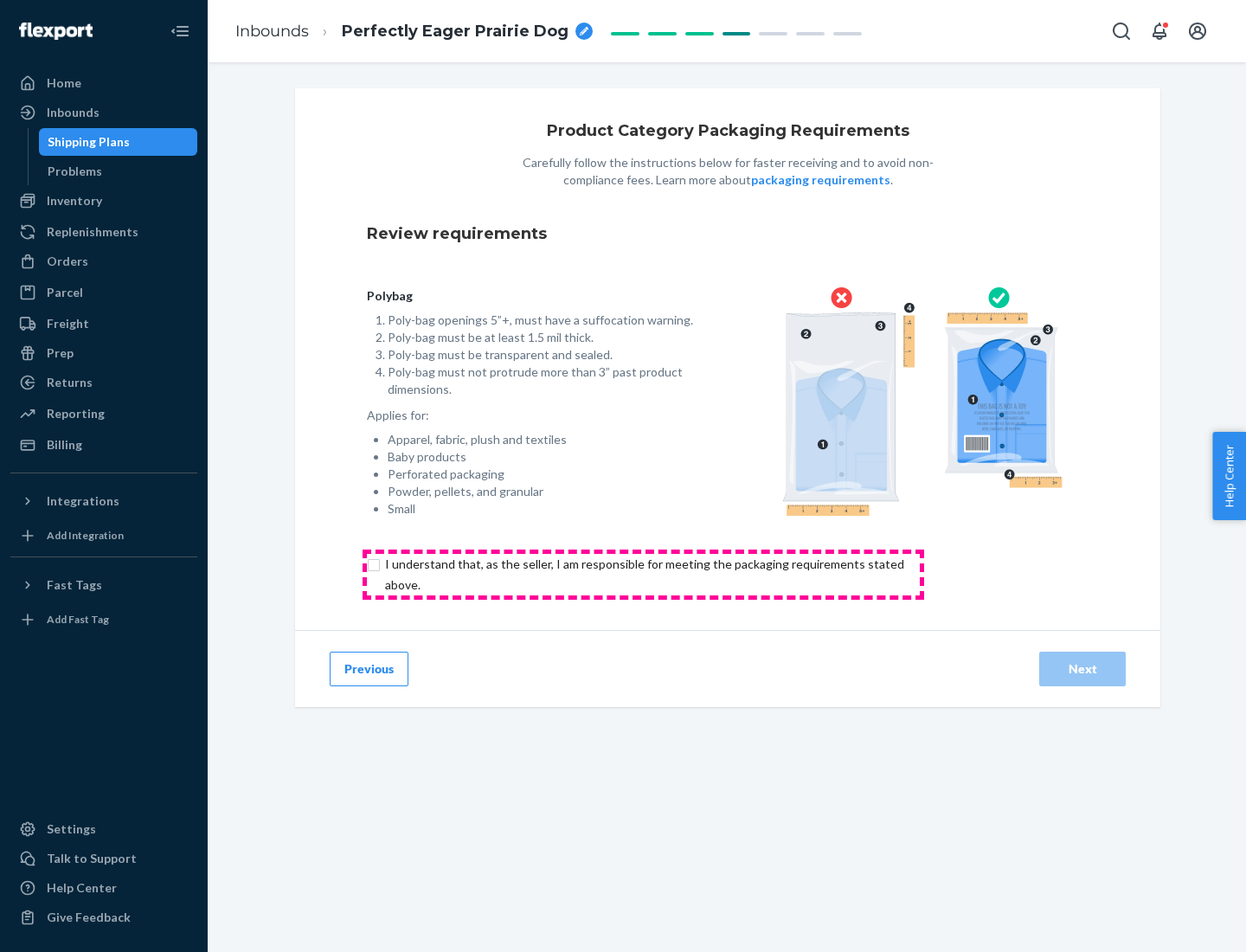
click at [643, 574] on input "checkbox" at bounding box center [654, 575] width 576 height 41
checkbox input "true"
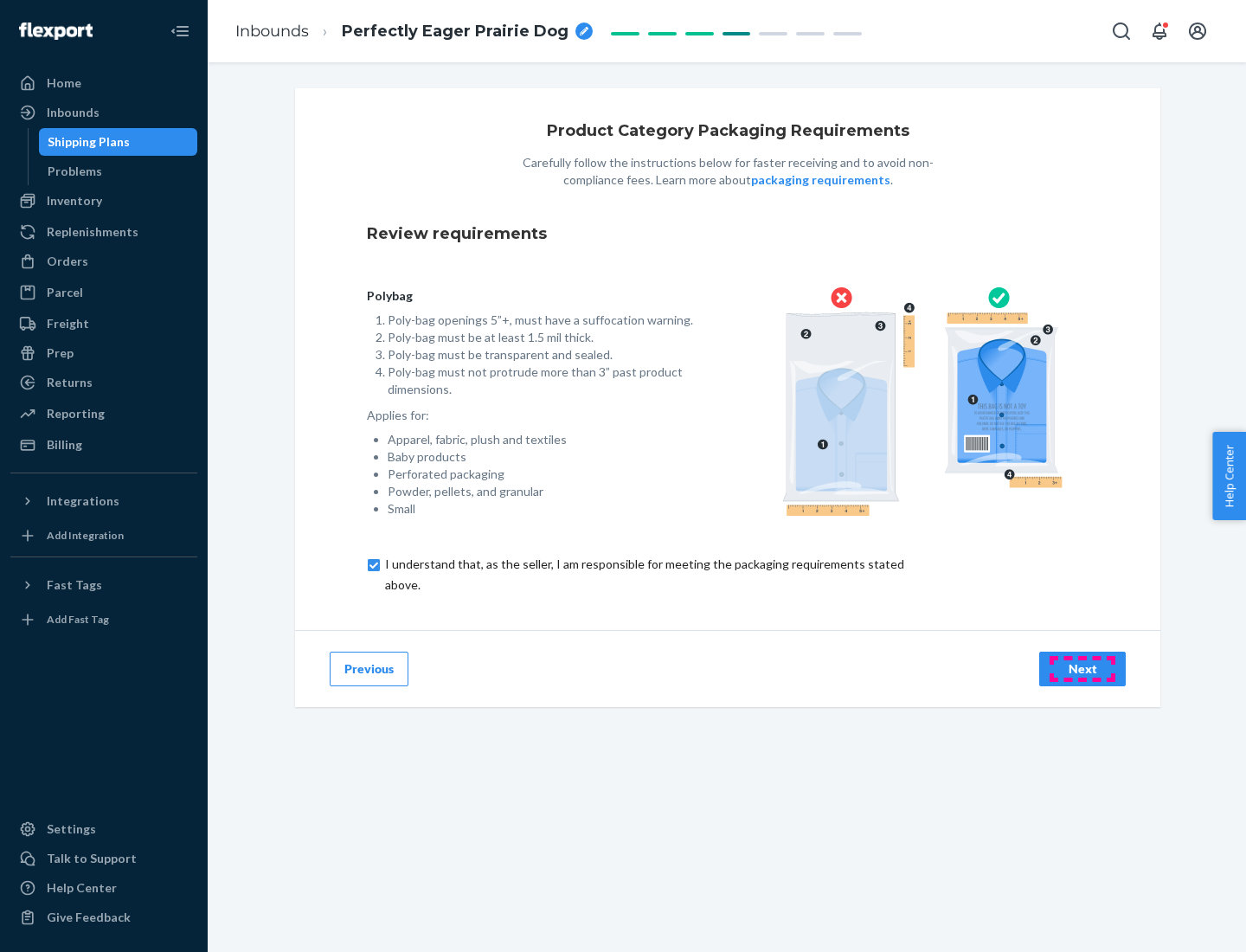
click at [1082, 668] on div "Next" at bounding box center [1082, 668] width 57 height 17
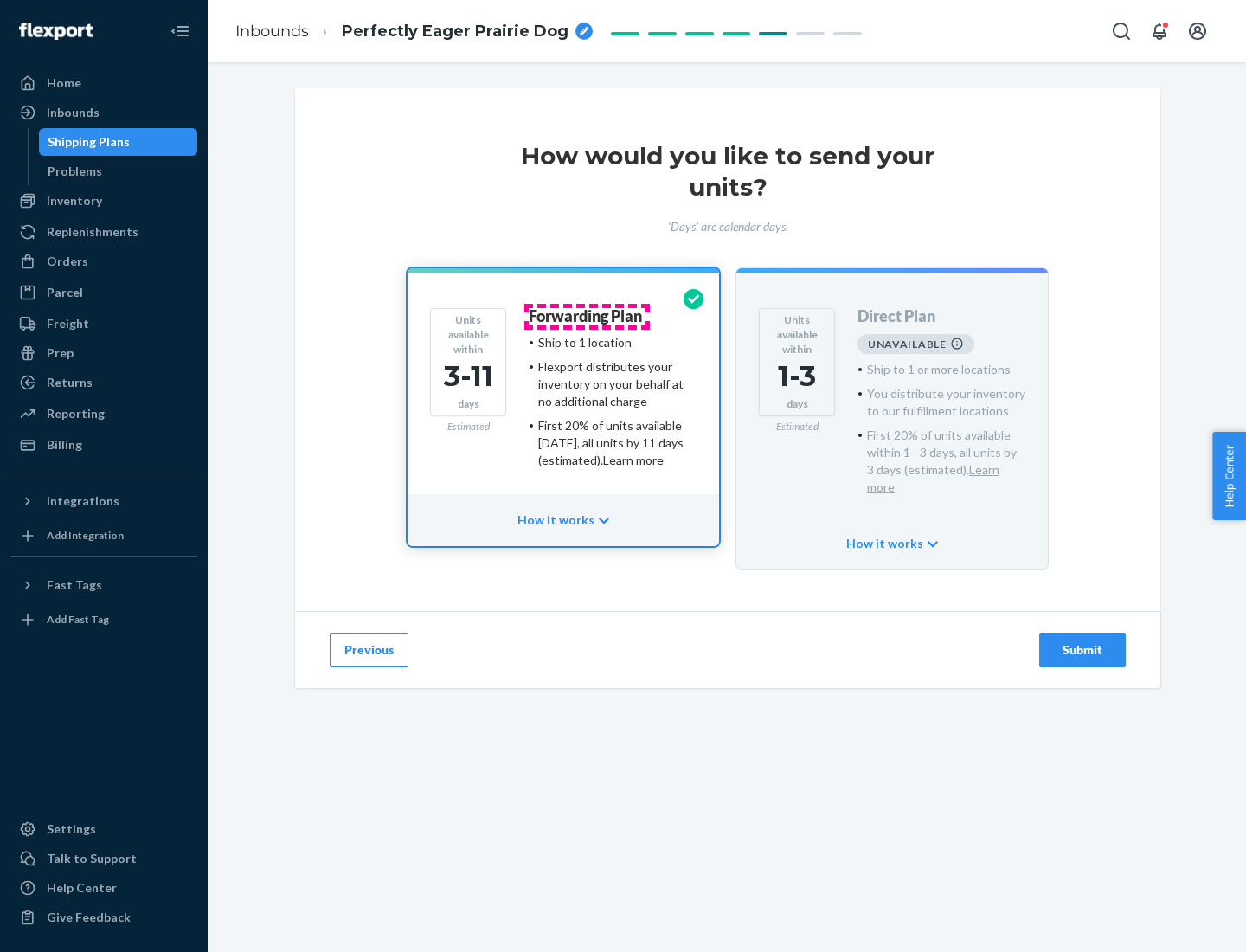
click at [587, 315] on h4 "Forwarding Plan" at bounding box center [585, 316] width 113 height 17
click at [1082, 641] on div "Submit" at bounding box center [1082, 650] width 57 height 17
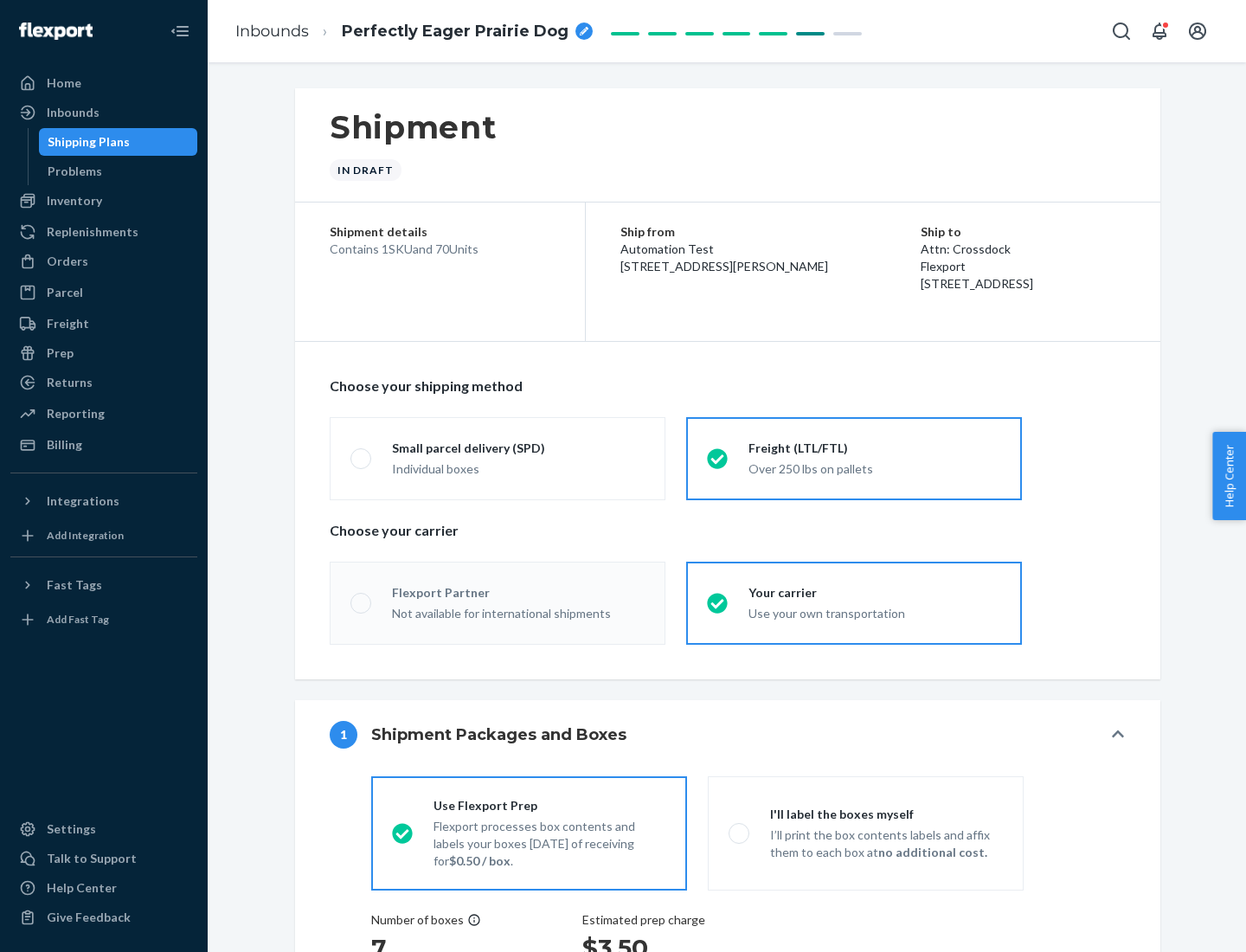
radio input "true"
radio input "false"
radio input "true"
radio input "false"
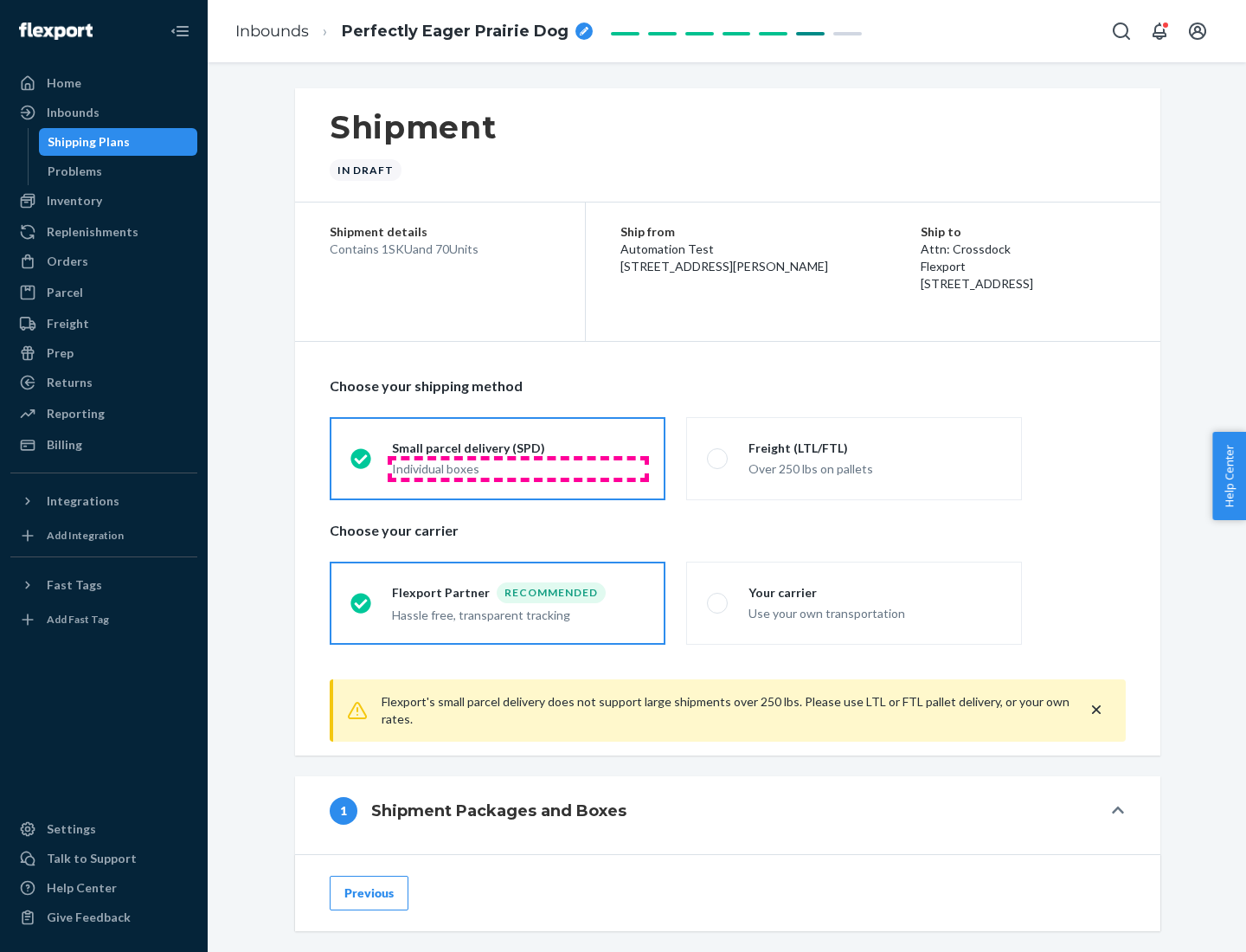
click at [519, 468] on div "Individual boxes" at bounding box center [519, 469] width 253 height 17
click at [361, 463] on input "Small parcel delivery (SPD) Individual boxes" at bounding box center [356, 458] width 11 height 11
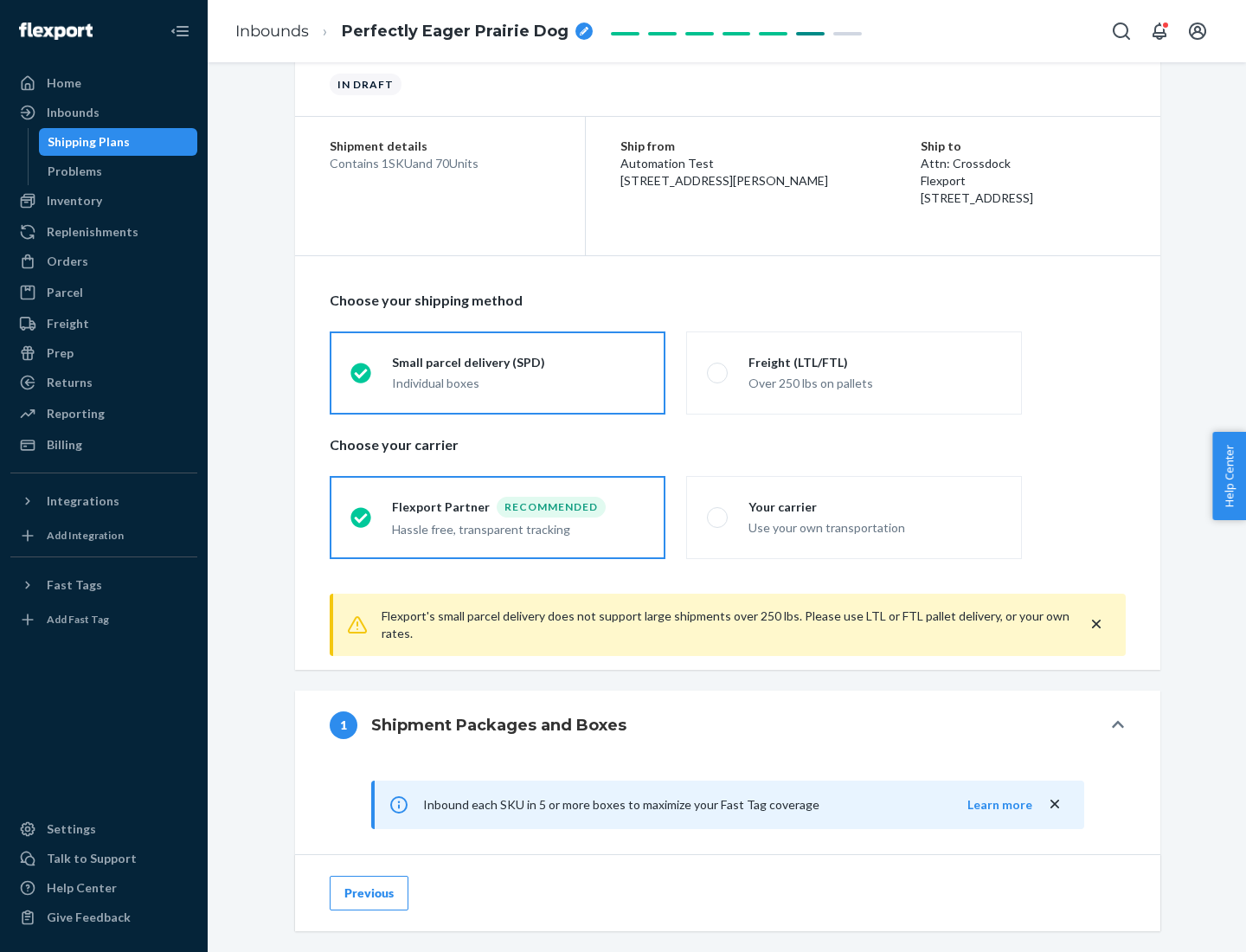
click at [519, 506] on div "Recommended" at bounding box center [551, 507] width 109 height 21
click at [361, 511] on input "Flexport Partner Recommended Hassle free, transparent tracking" at bounding box center [356, 517] width 11 height 11
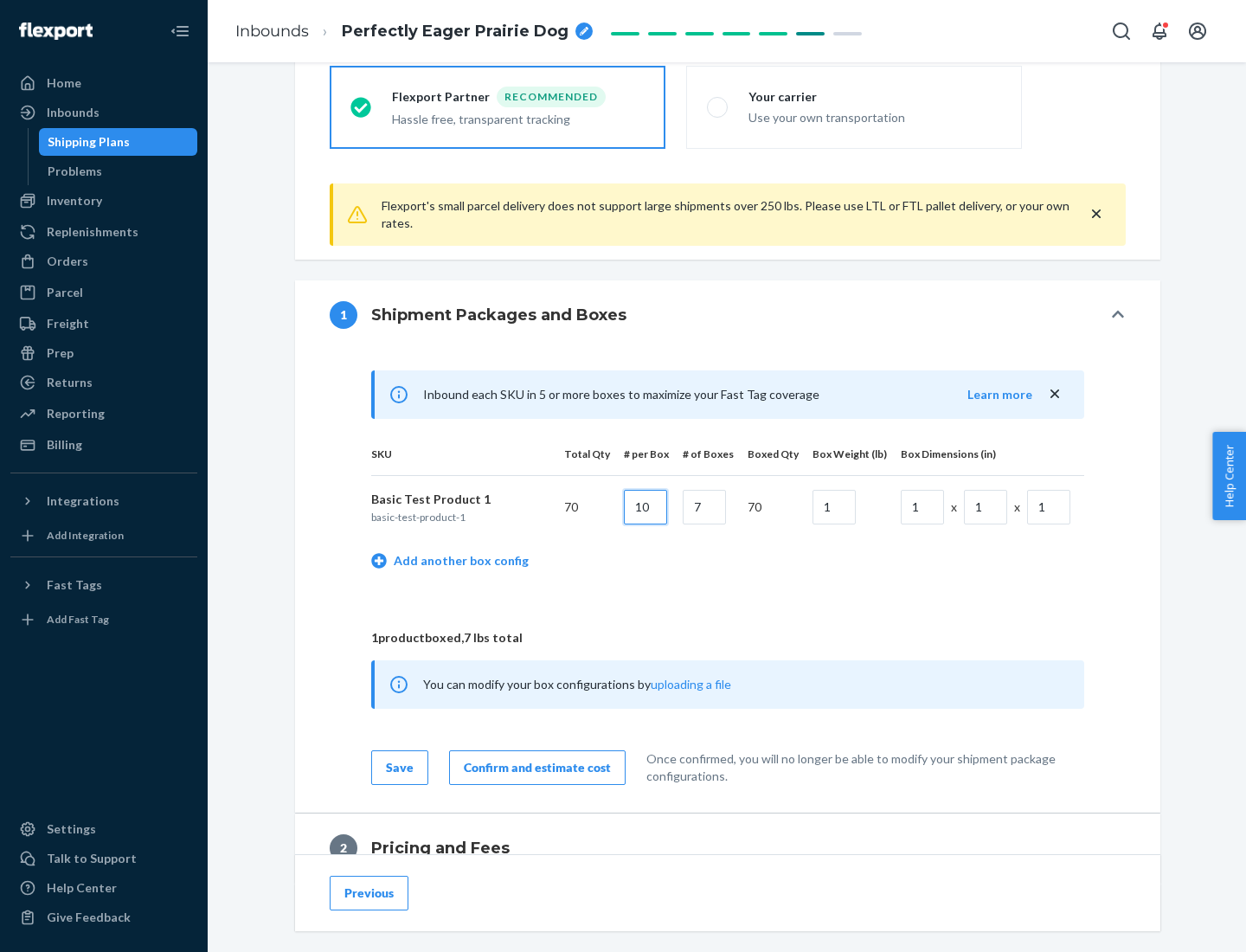
type input "10"
type input "7"
type input "1"
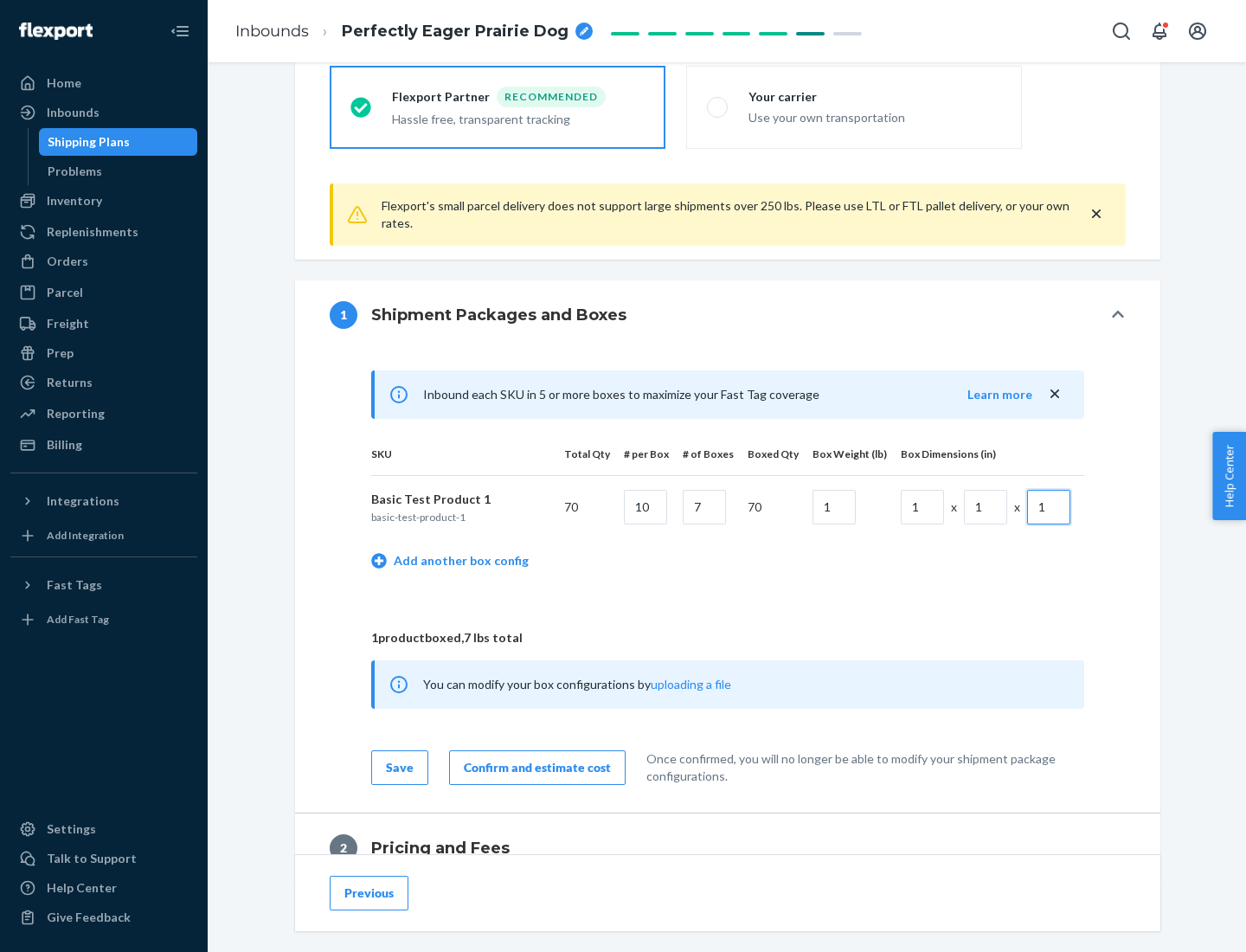
scroll to position [756, 0]
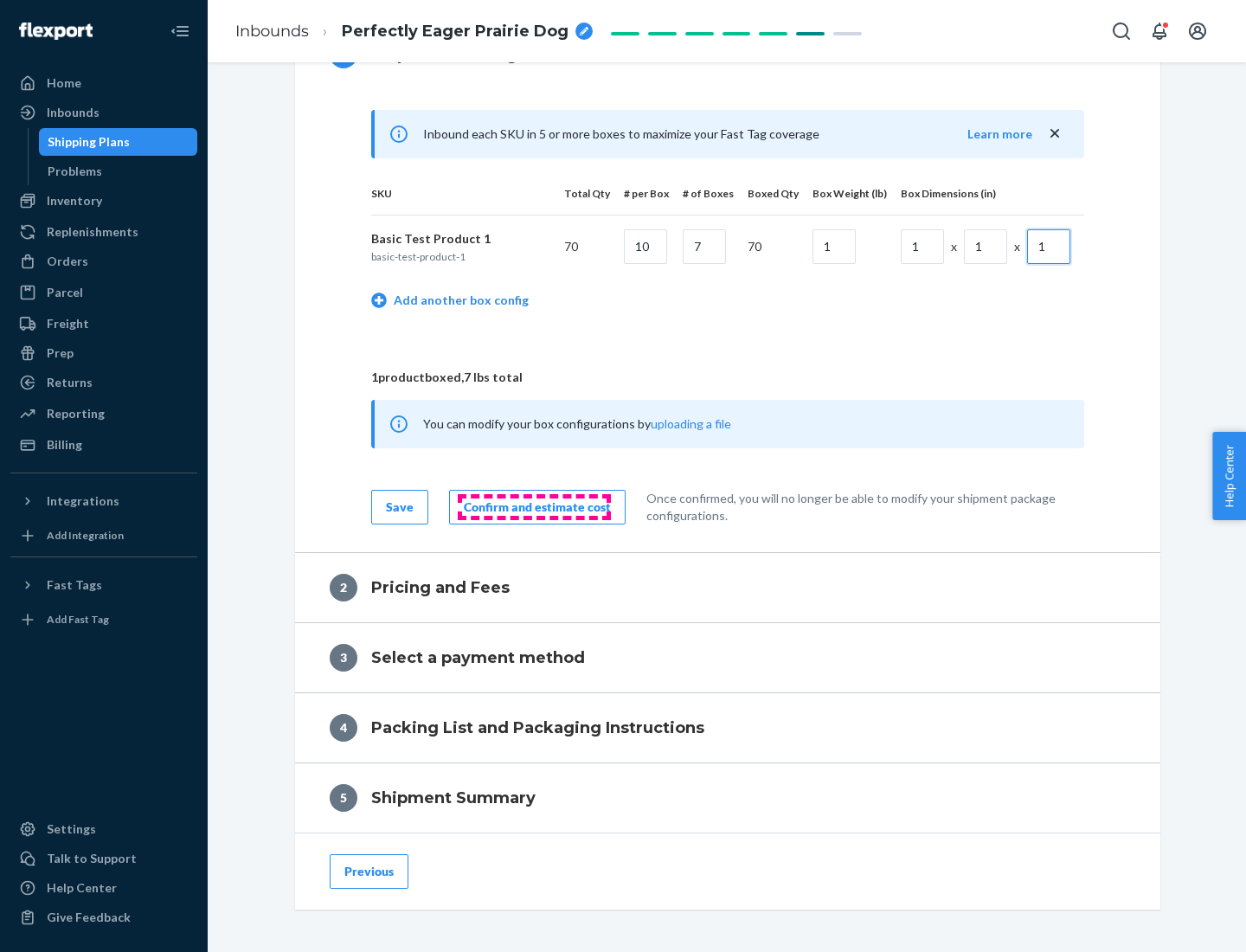
type input "1"
click at [534, 506] on div "Confirm and estimate cost" at bounding box center [536, 506] width 147 height 17
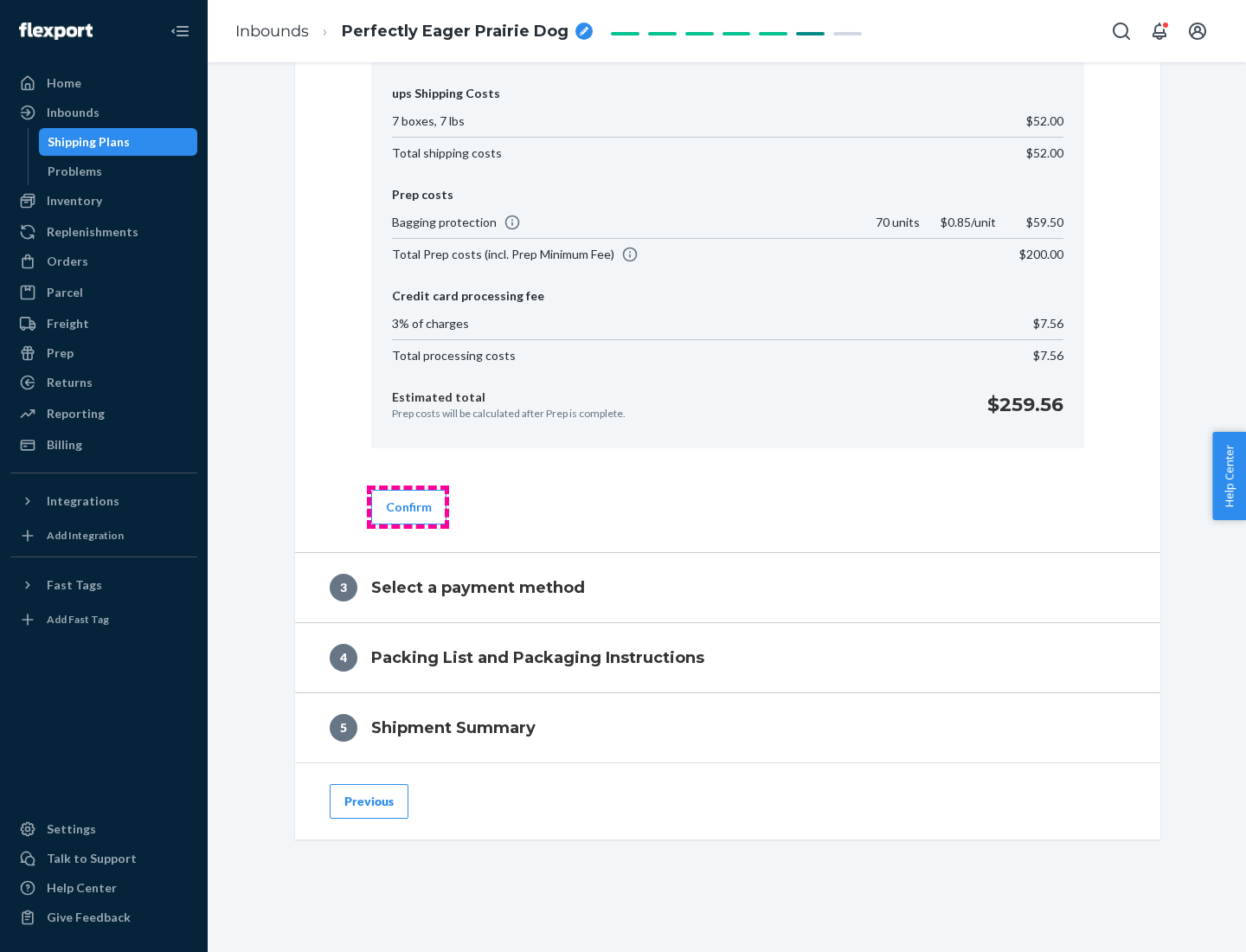
click at [407, 506] on button "Confirm" at bounding box center [409, 506] width 75 height 35
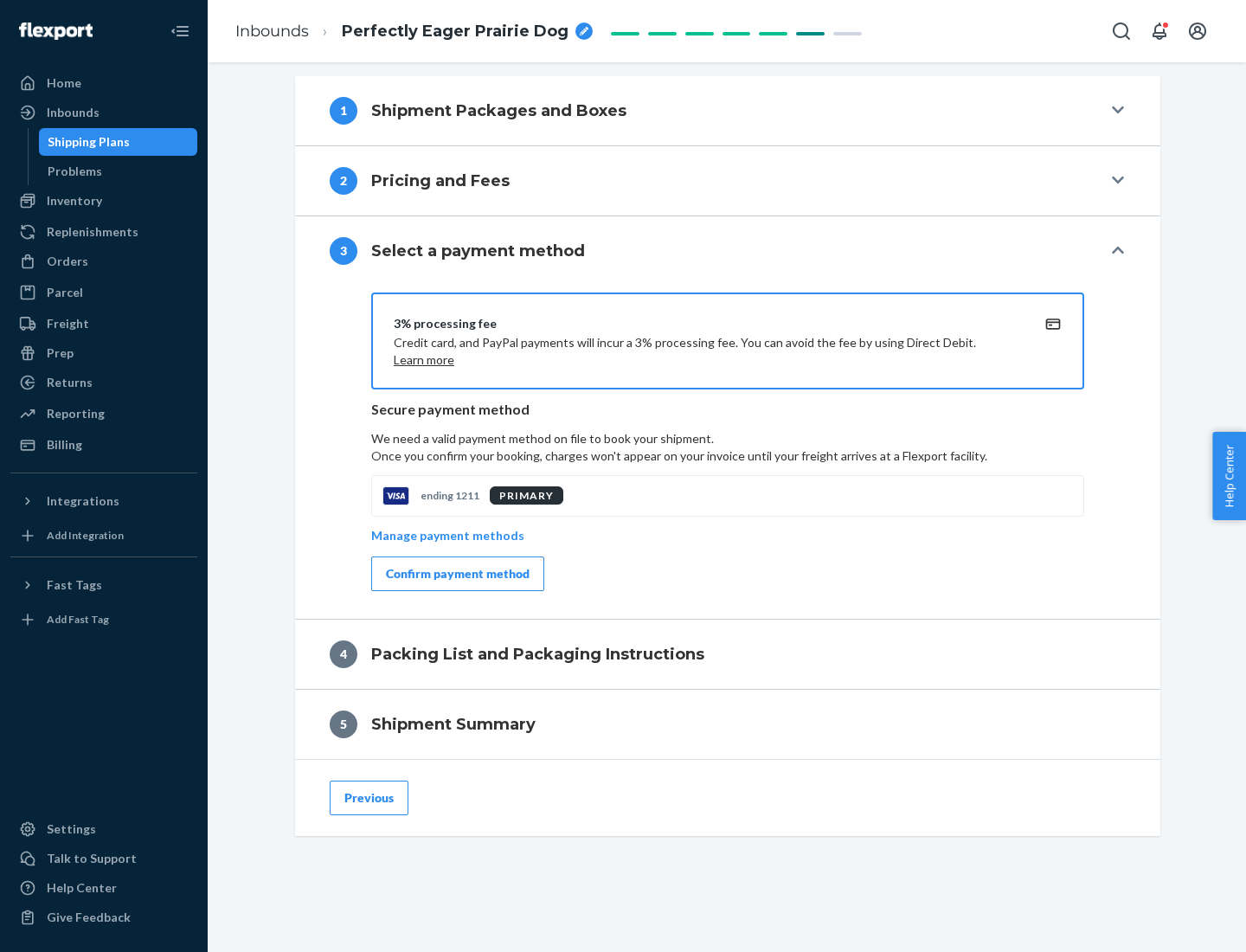
click at [456, 574] on div "Confirm payment method" at bounding box center [457, 574] width 143 height 17
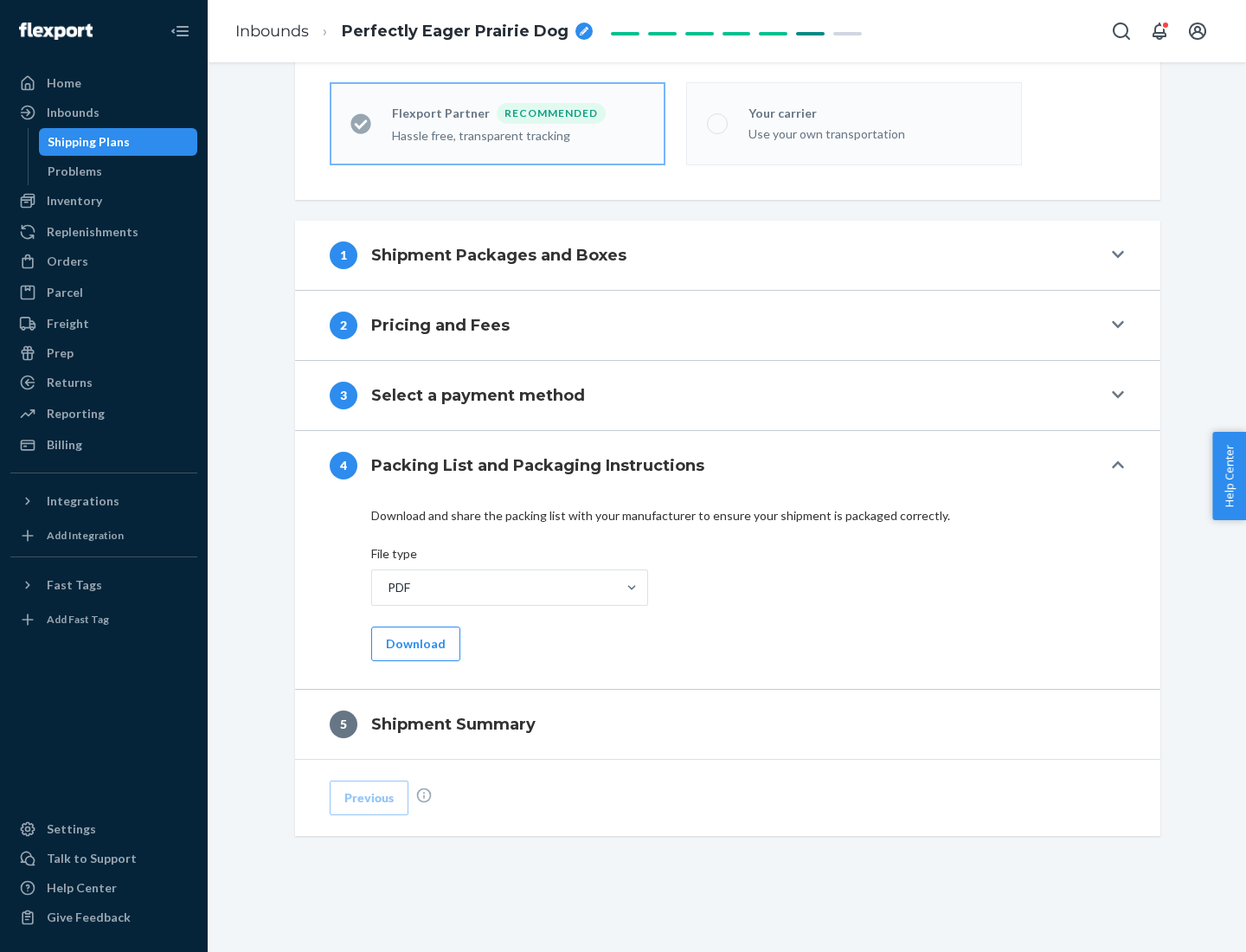
scroll to position [479, 0]
click at [414, 643] on button "Download" at bounding box center [416, 643] width 89 height 35
